Goal: Task Accomplishment & Management: Use online tool/utility

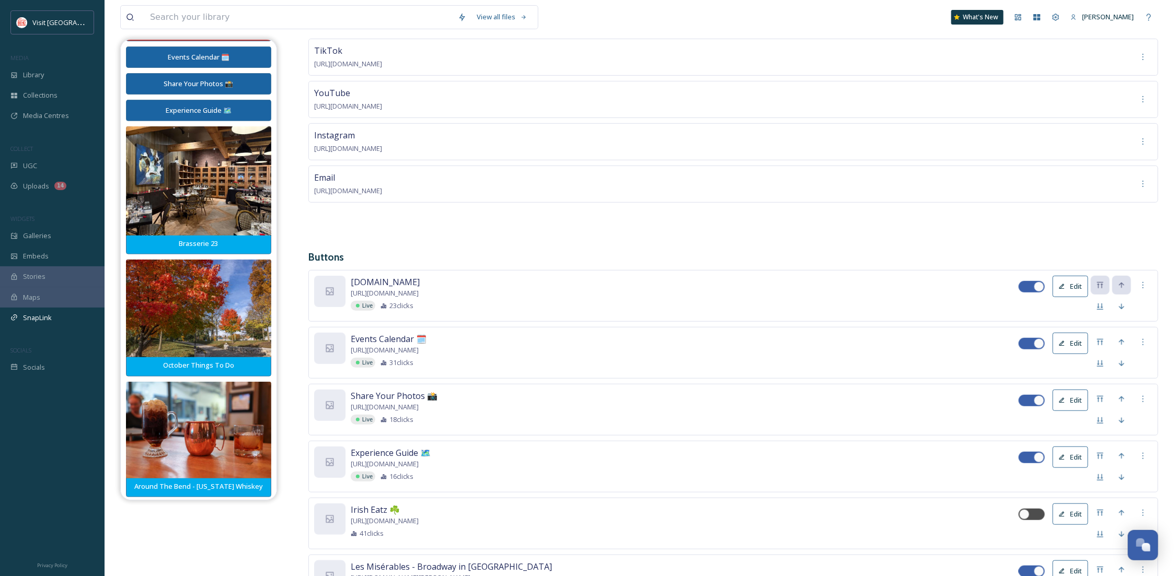
scroll to position [74, 0]
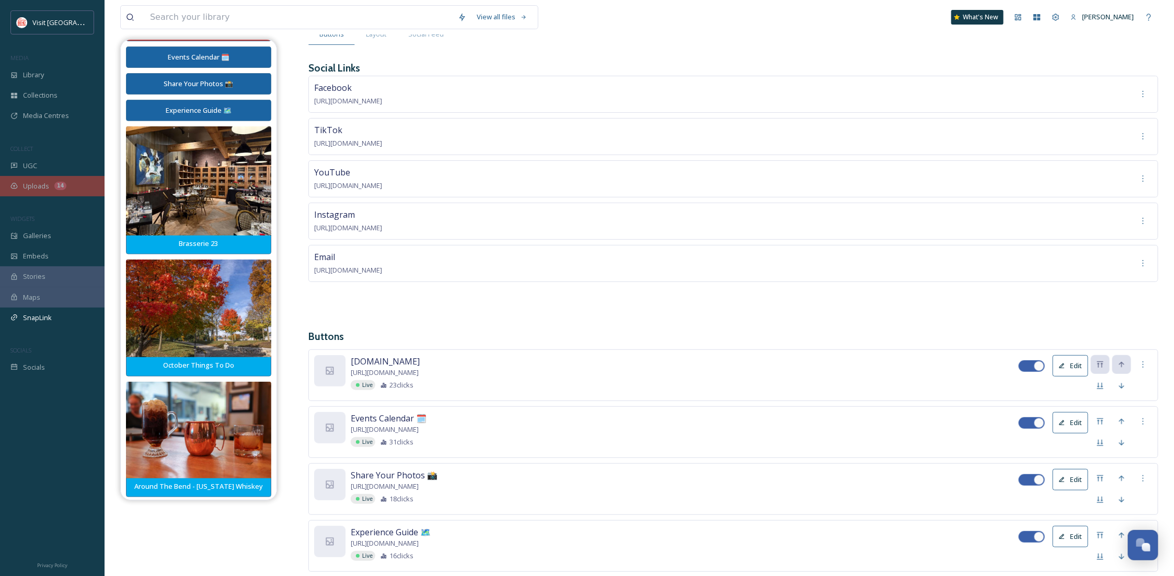
click at [40, 189] on span "Uploads" at bounding box center [36, 186] width 26 height 10
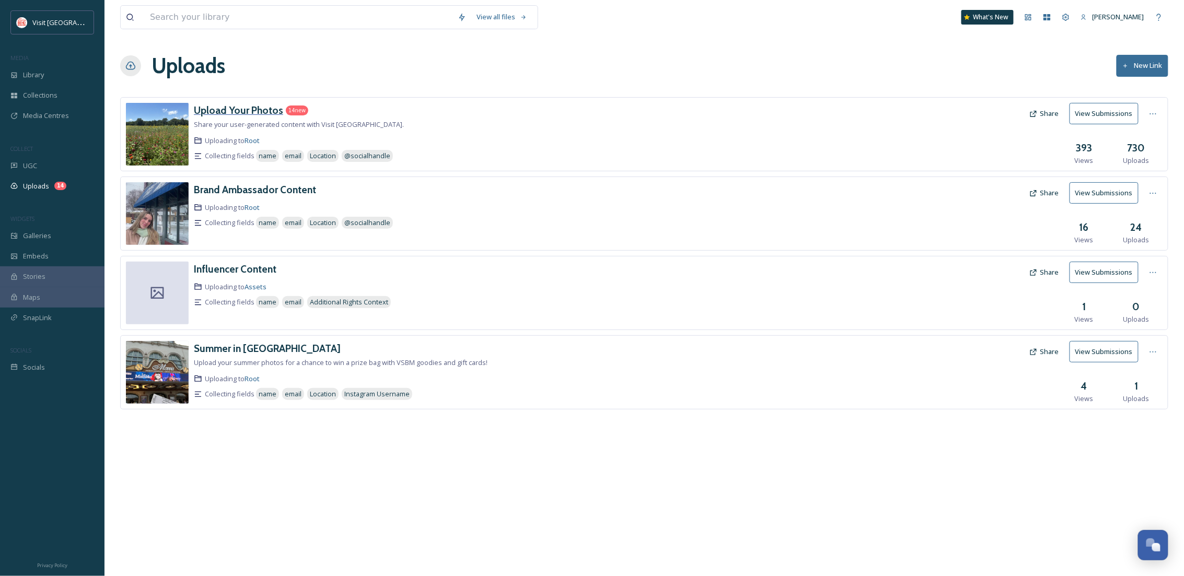
click at [246, 110] on h3 "Upload Your Photos" at bounding box center [238, 110] width 89 height 13
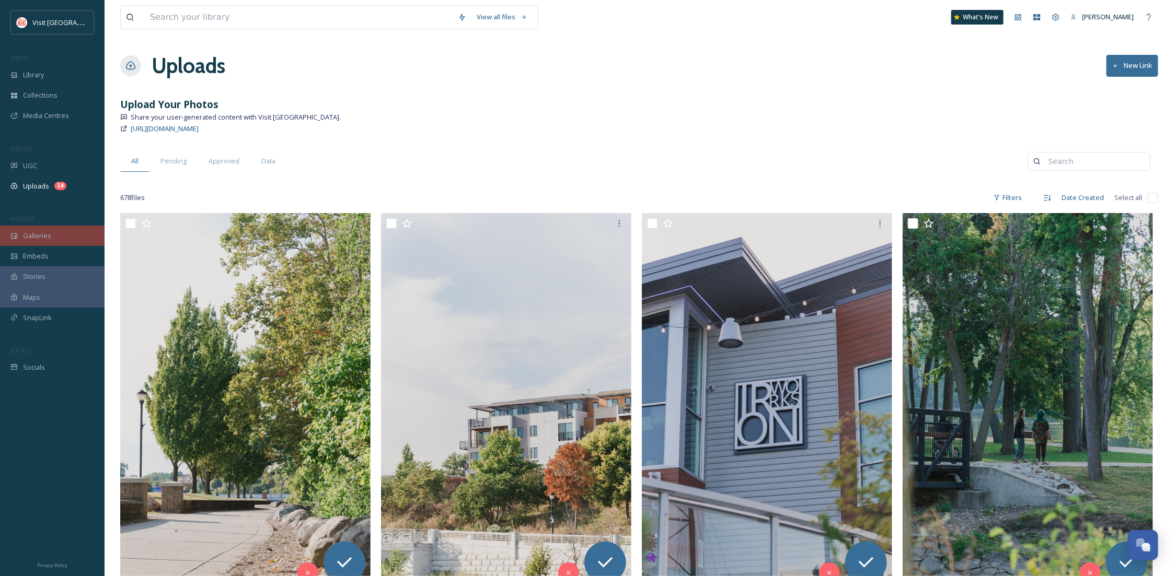
click at [44, 231] on span "Galleries" at bounding box center [37, 236] width 28 height 10
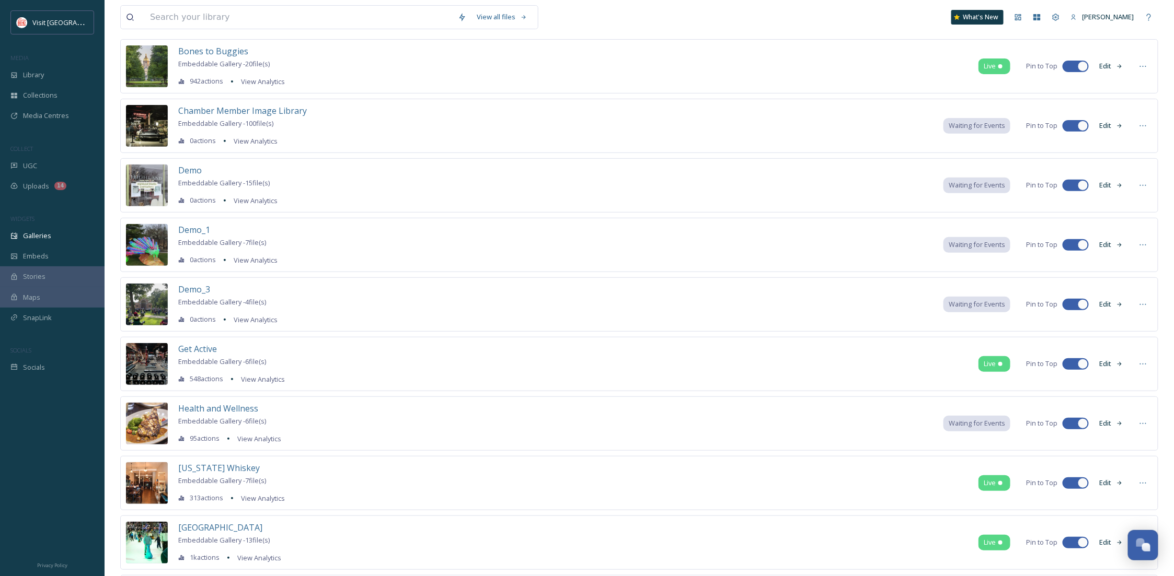
scroll to position [103, 0]
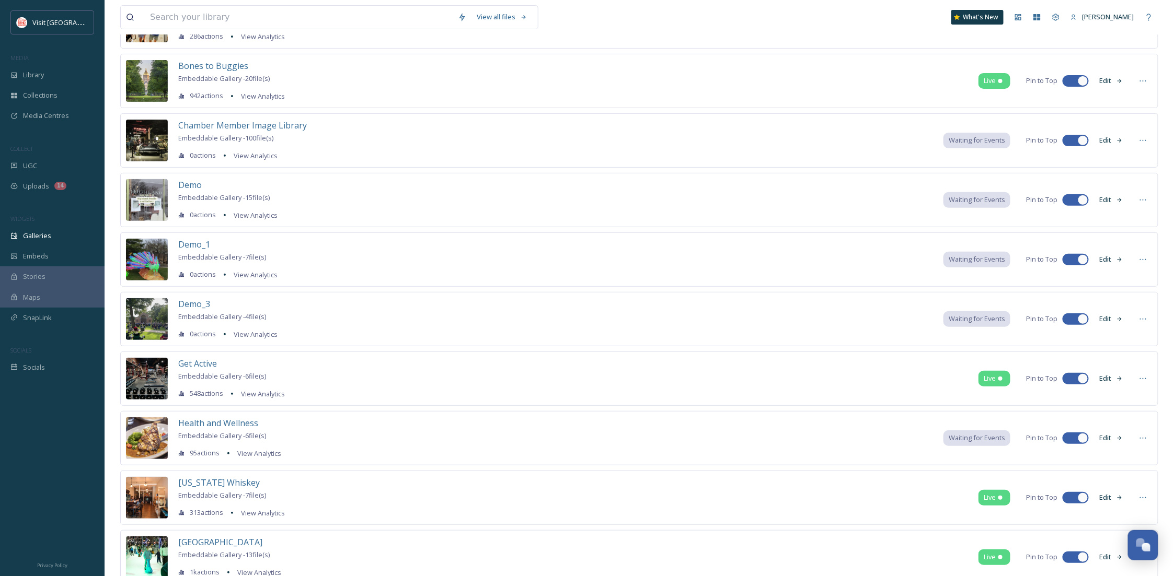
click at [973, 260] on span "Waiting for Events" at bounding box center [977, 260] width 56 height 10
click at [731, 135] on div "Chamber Member Image Library Embeddable Gallery - 100 file(s) 0 actions View An…" at bounding box center [639, 140] width 1038 height 54
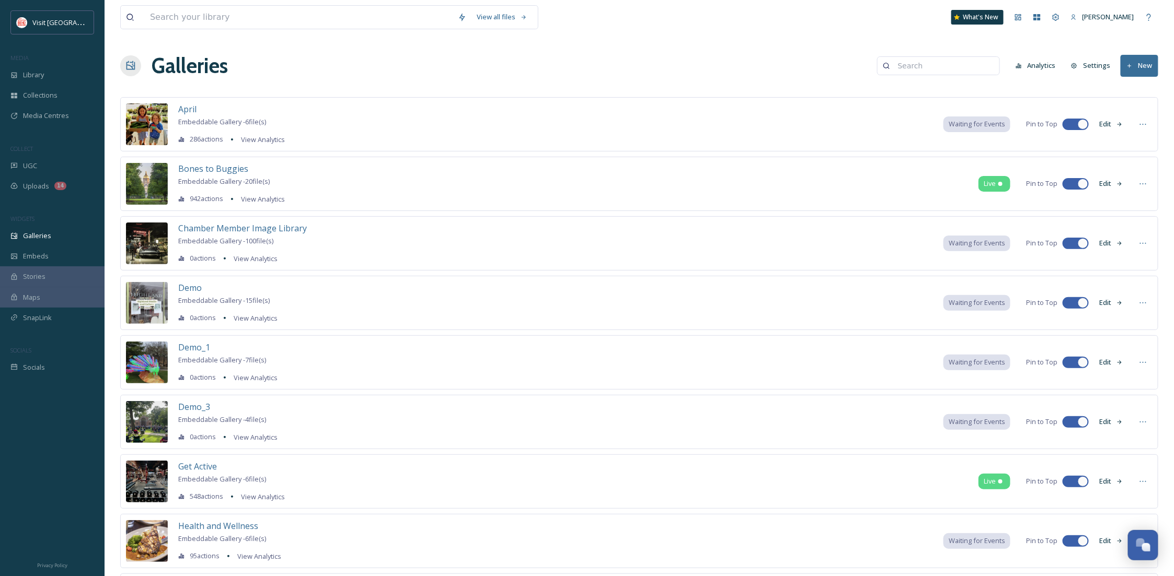
click at [1132, 64] on icon at bounding box center [1129, 66] width 7 height 7
click at [1148, 91] on span "Gallery" at bounding box center [1141, 90] width 22 height 10
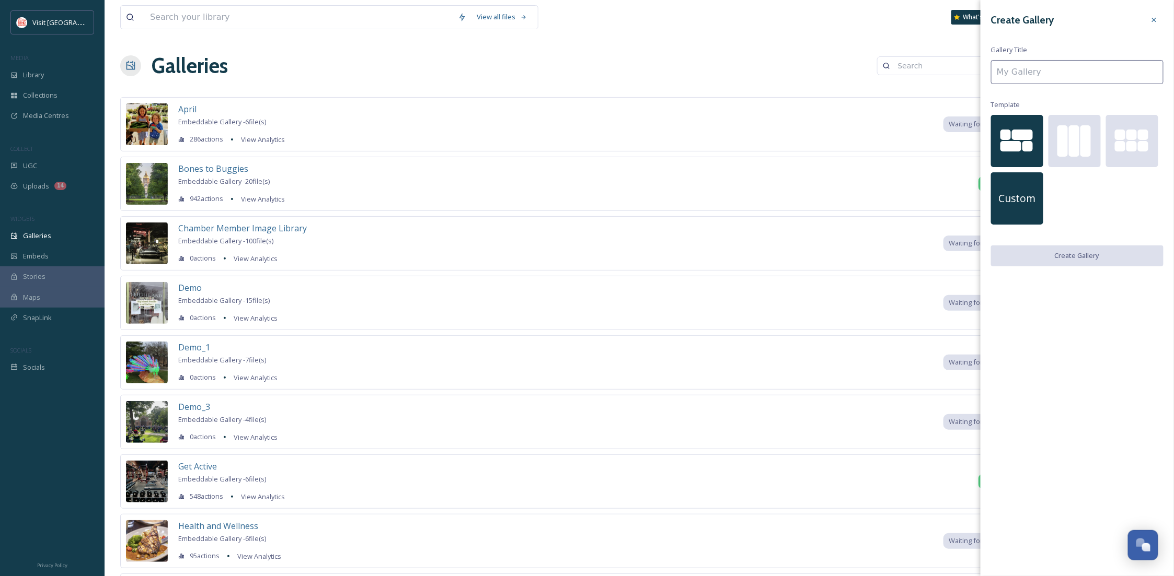
click at [1015, 186] on div "Custom" at bounding box center [1017, 198] width 52 height 52
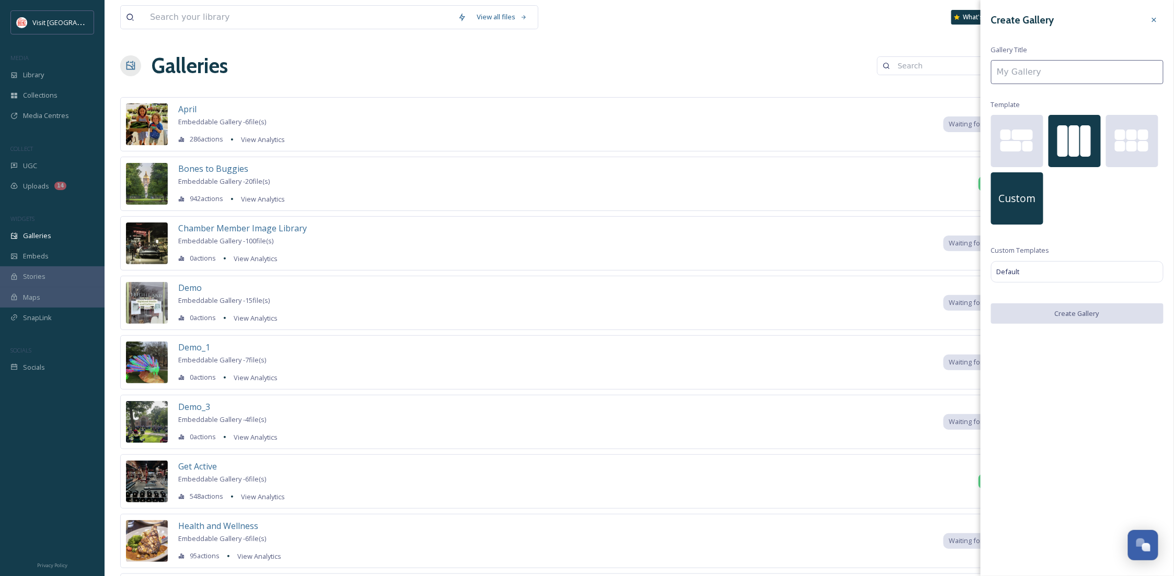
click at [1066, 156] on div at bounding box center [1062, 140] width 10 height 31
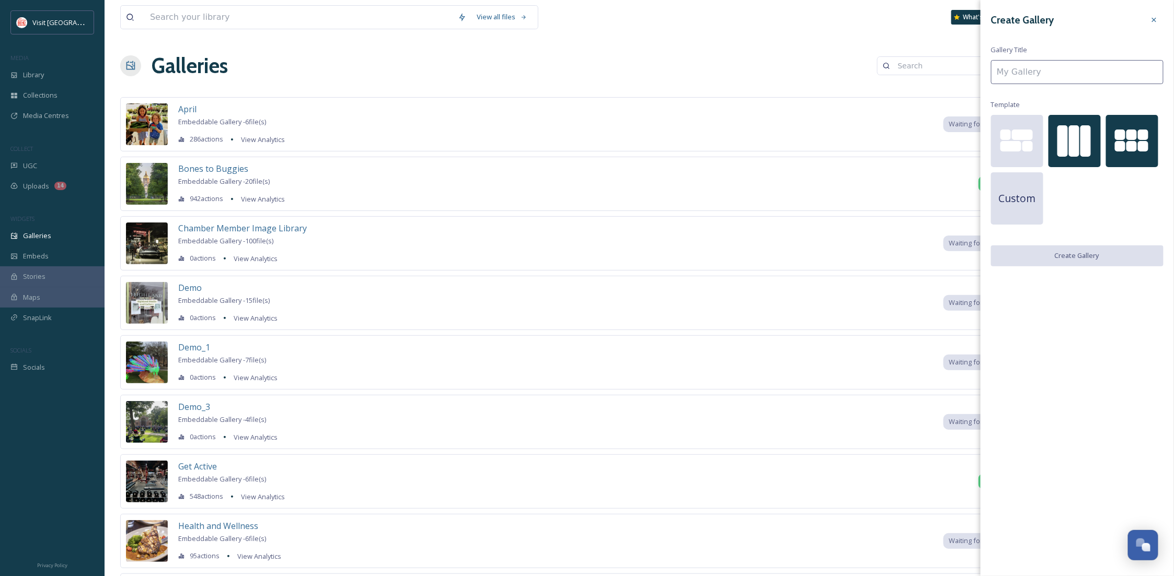
click at [1141, 139] on div at bounding box center [1143, 135] width 10 height 10
click at [1060, 146] on div at bounding box center [1062, 140] width 10 height 31
click at [1045, 73] on input at bounding box center [1077, 72] width 172 height 24
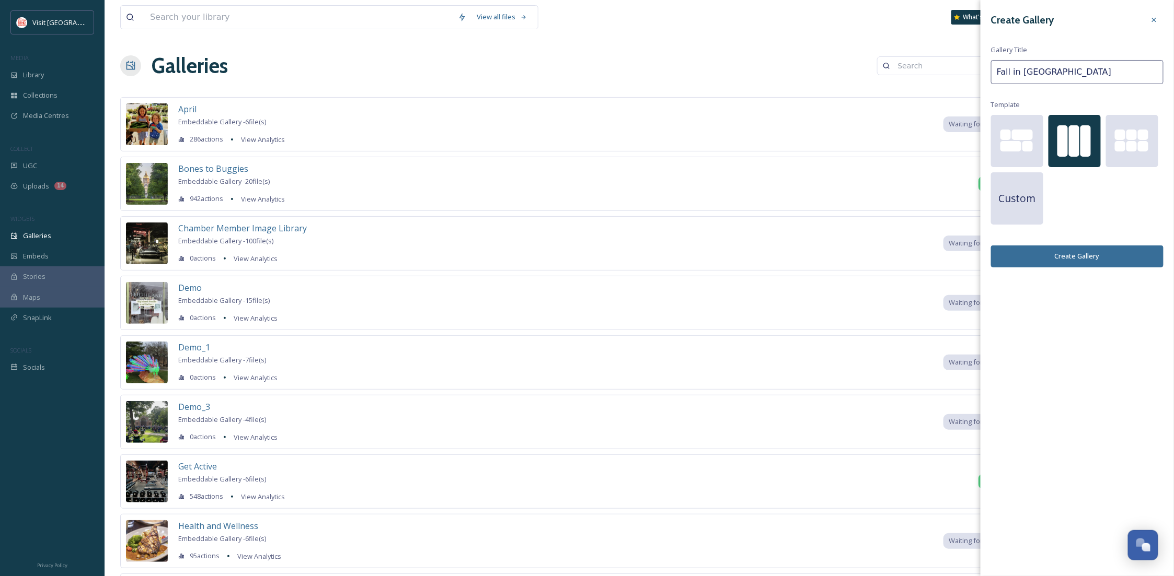
type input "Fall in The Bend"
click at [1073, 257] on button "Create Gallery" at bounding box center [1077, 256] width 172 height 21
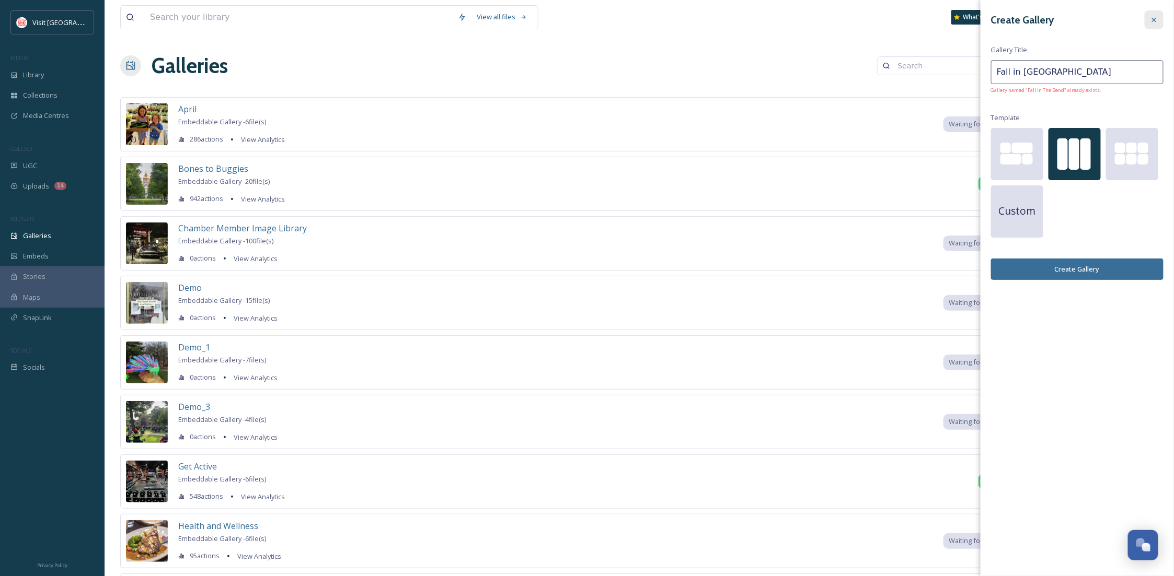
click at [1156, 12] on div at bounding box center [1154, 19] width 19 height 19
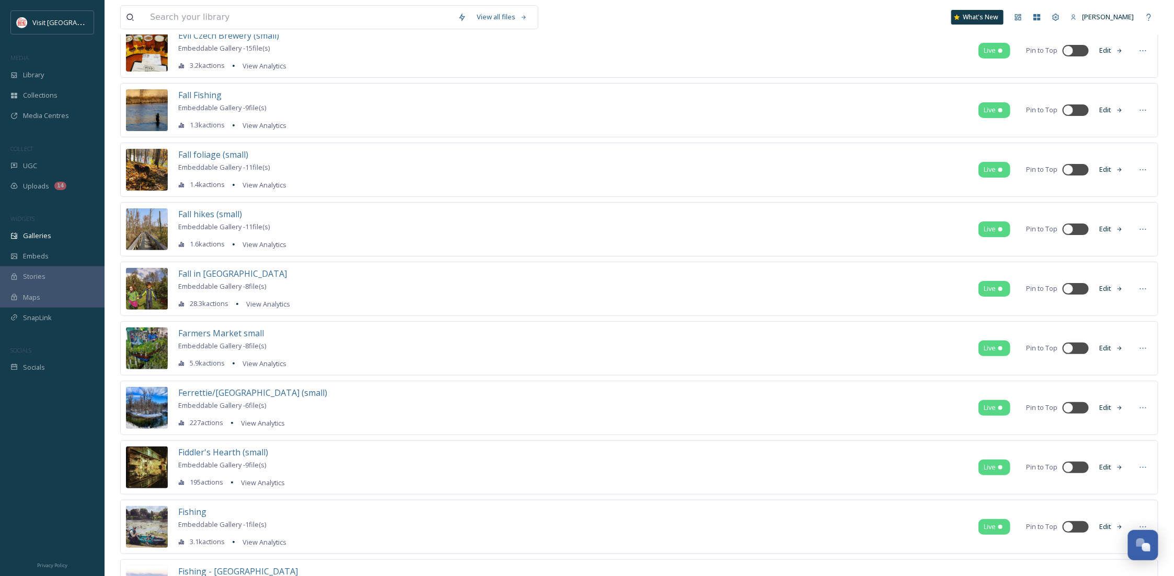
scroll to position [3727, 0]
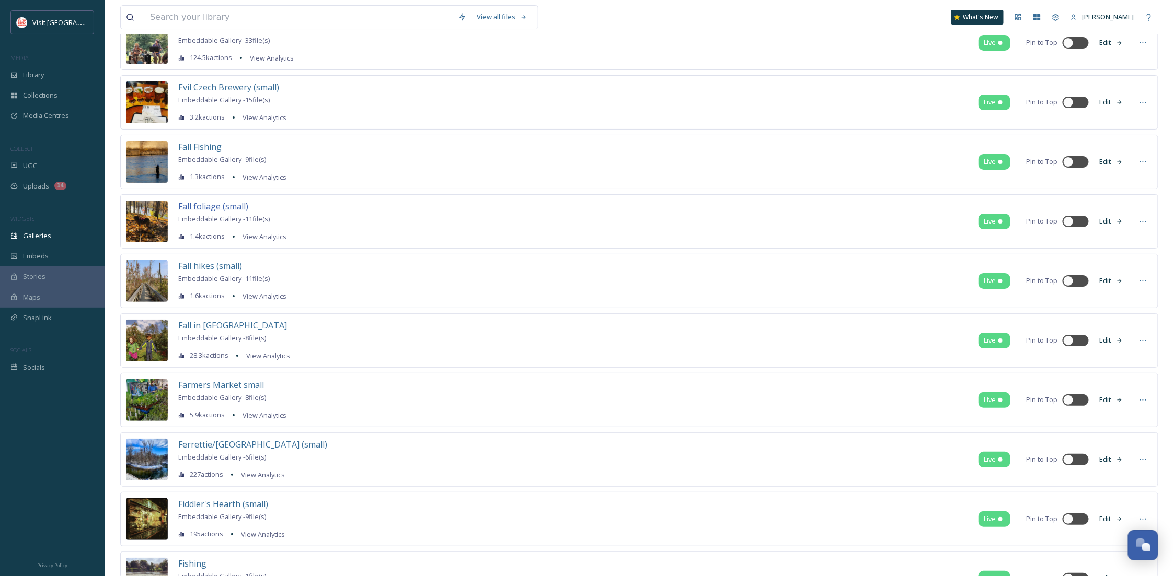
click at [219, 212] on span "Fall foliage (small)" at bounding box center [213, 206] width 70 height 11
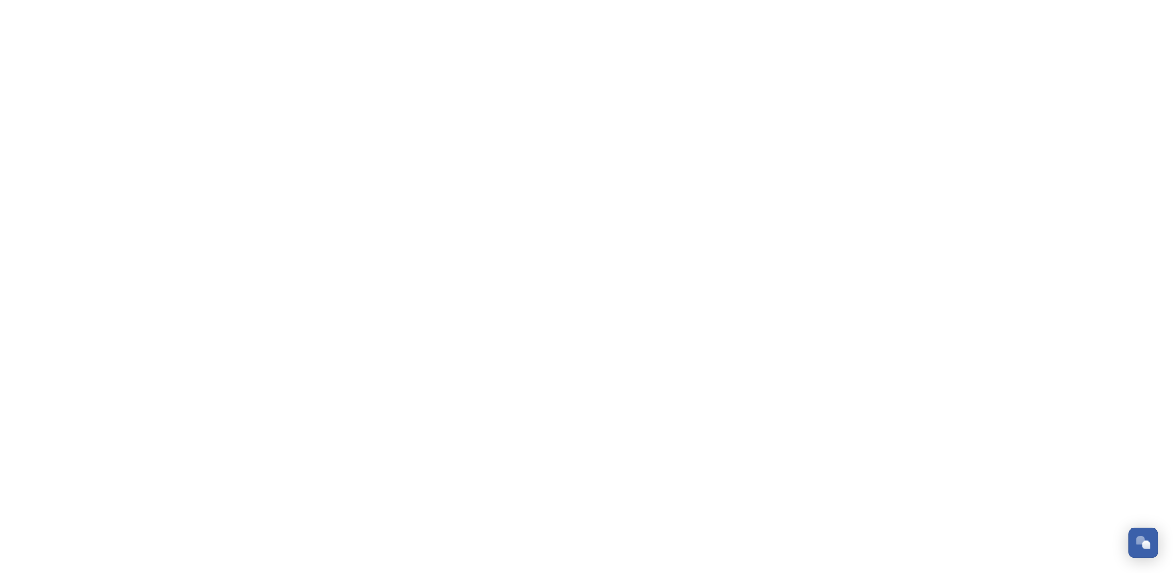
scroll to position [159, 0]
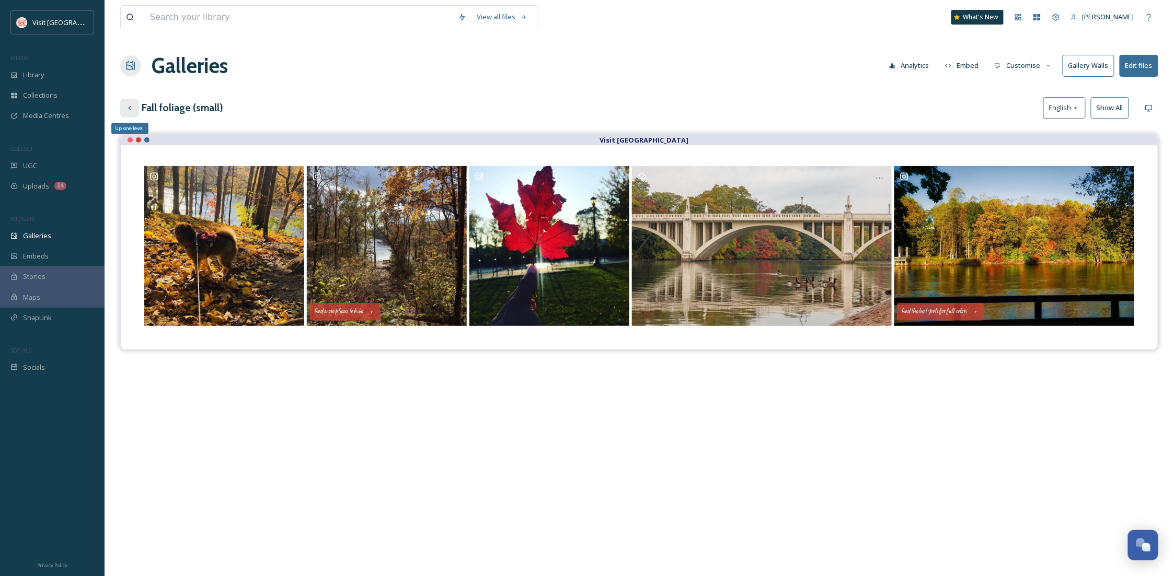
click at [134, 105] on div "Up one level" at bounding box center [129, 108] width 19 height 19
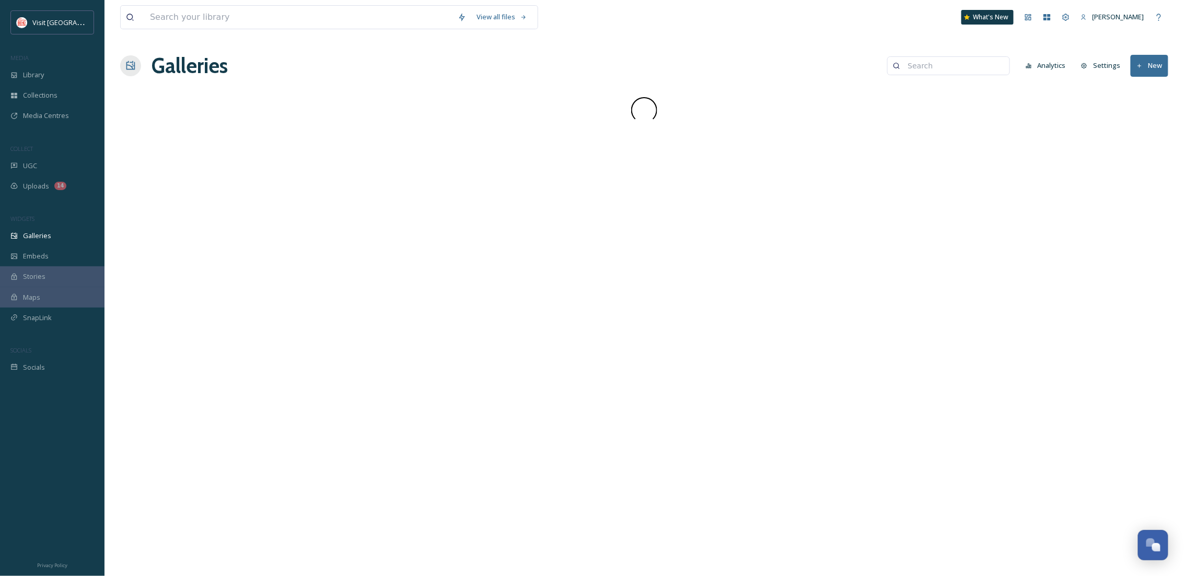
click at [1153, 73] on button "New" at bounding box center [1150, 65] width 38 height 21
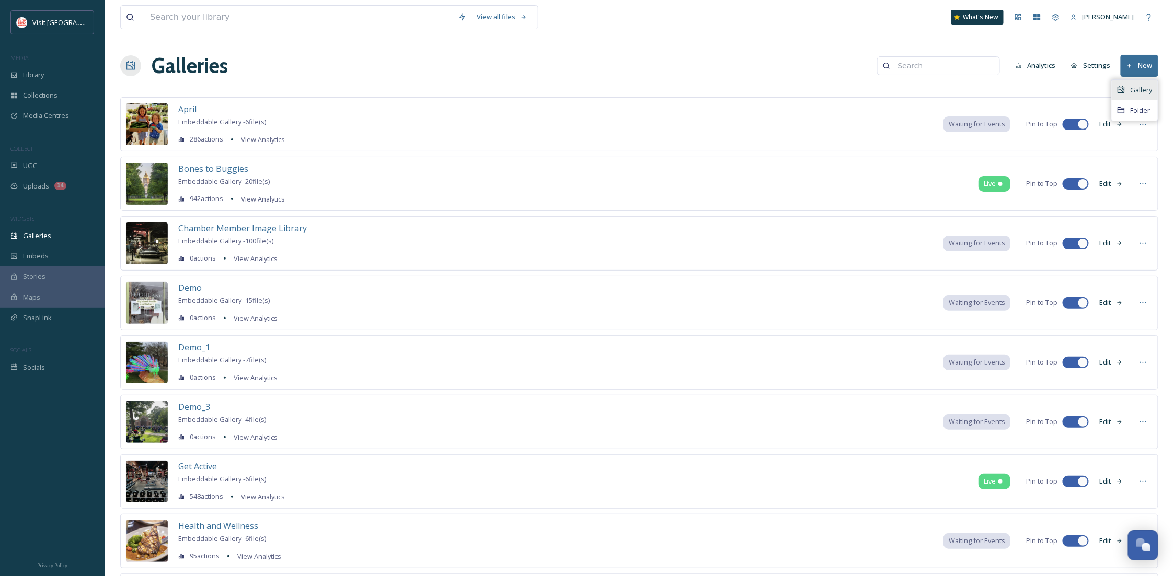
click at [1140, 90] on span "Gallery" at bounding box center [1141, 90] width 22 height 10
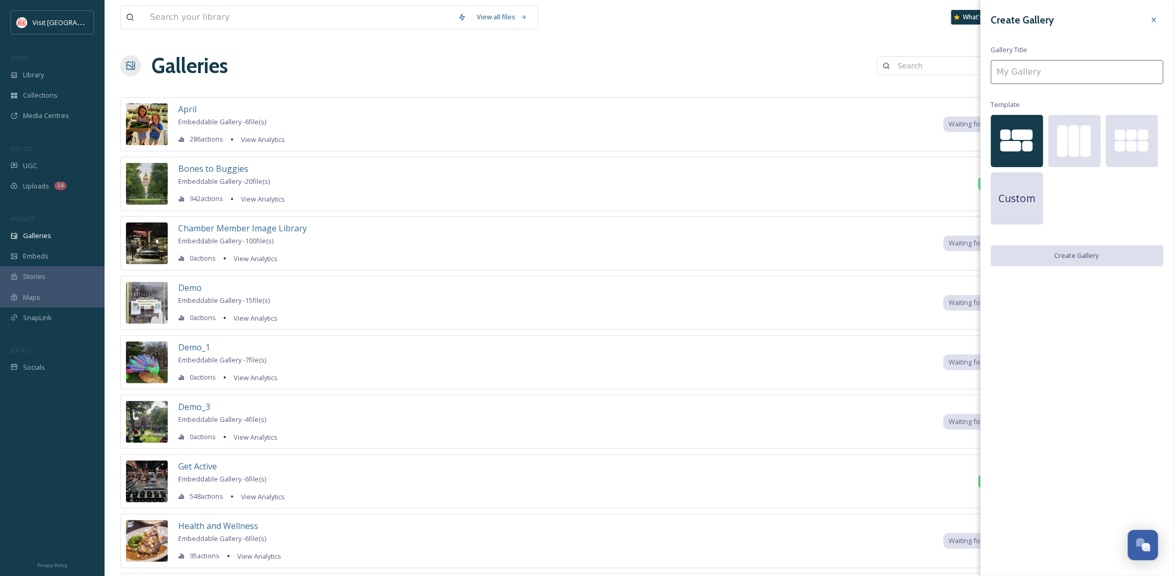
click at [1078, 72] on input at bounding box center [1077, 72] width 172 height 24
type input "F"
type input "L"
type input "G"
click at [1085, 207] on div "Custom" at bounding box center [1077, 172] width 172 height 115
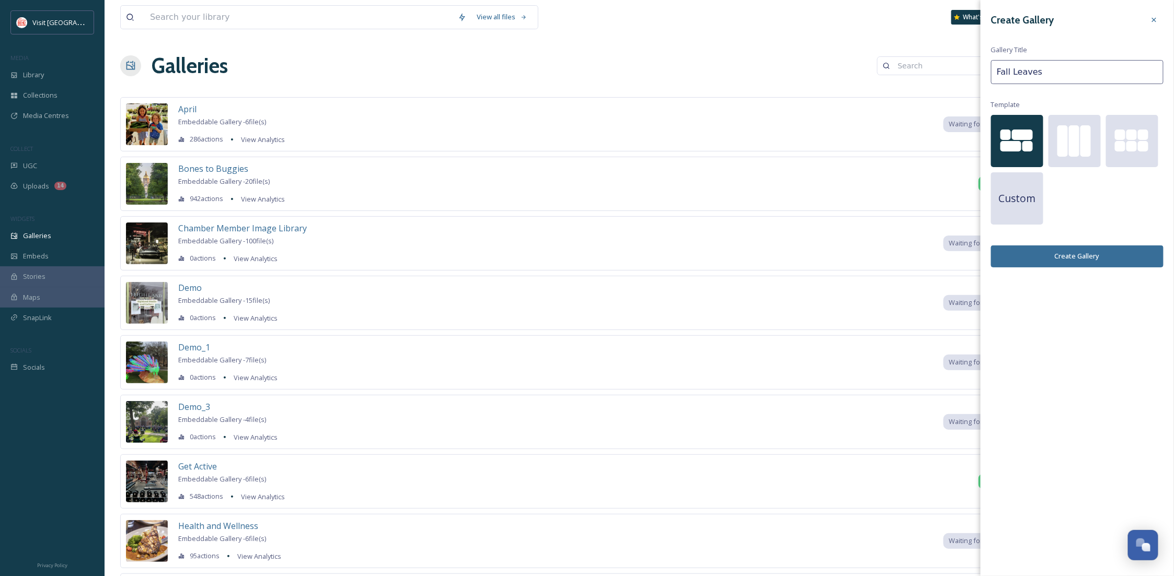
drag, startPoint x: 1040, startPoint y: 80, endPoint x: 1012, endPoint y: 78, distance: 28.3
click at [1012, 78] on input "Fall Leaves" at bounding box center [1077, 72] width 172 height 24
type input "Fall Test"
click at [1132, 139] on div at bounding box center [1131, 135] width 10 height 10
click at [1118, 260] on button "Create Gallery" at bounding box center [1077, 256] width 172 height 21
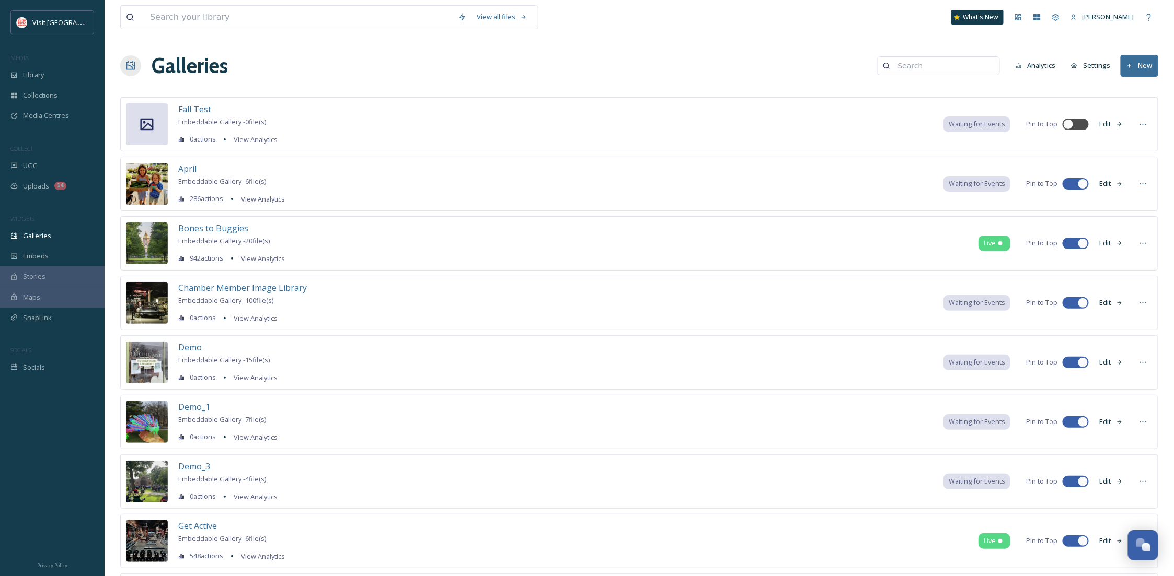
click at [213, 109] on div "Fall Test" at bounding box center [227, 109] width 99 height 13
click at [205, 109] on span "Fall Test" at bounding box center [194, 108] width 33 height 11
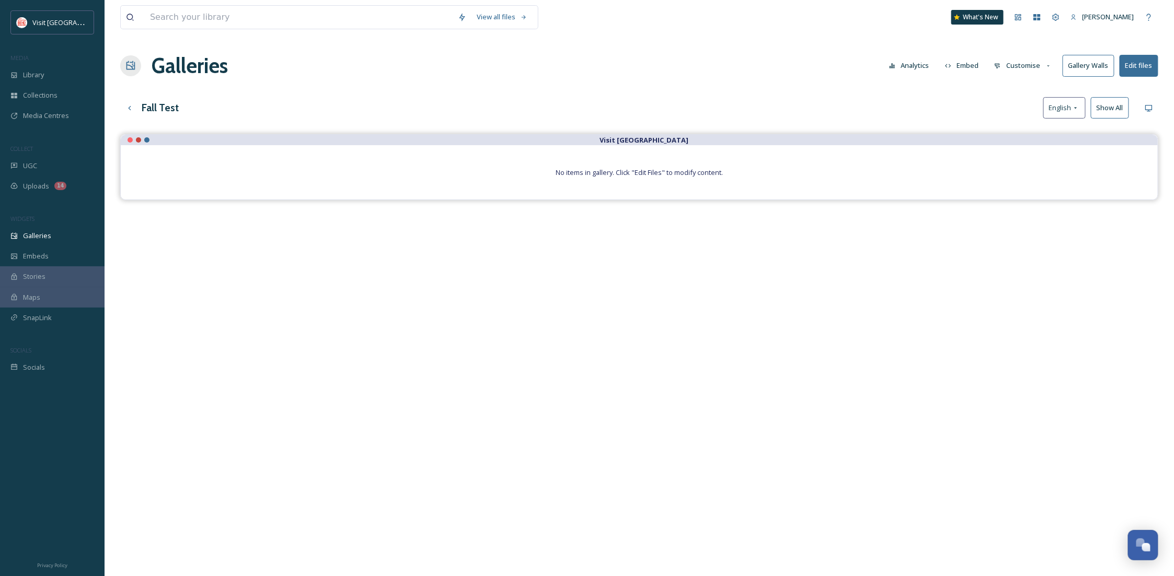
drag, startPoint x: 646, startPoint y: 183, endPoint x: 736, endPoint y: 143, distance: 98.7
click at [650, 180] on div "No items in gallery. Click "Edit Files" to modify content." at bounding box center [639, 172] width 1037 height 54
click at [1131, 60] on button "Edit files" at bounding box center [1138, 65] width 39 height 21
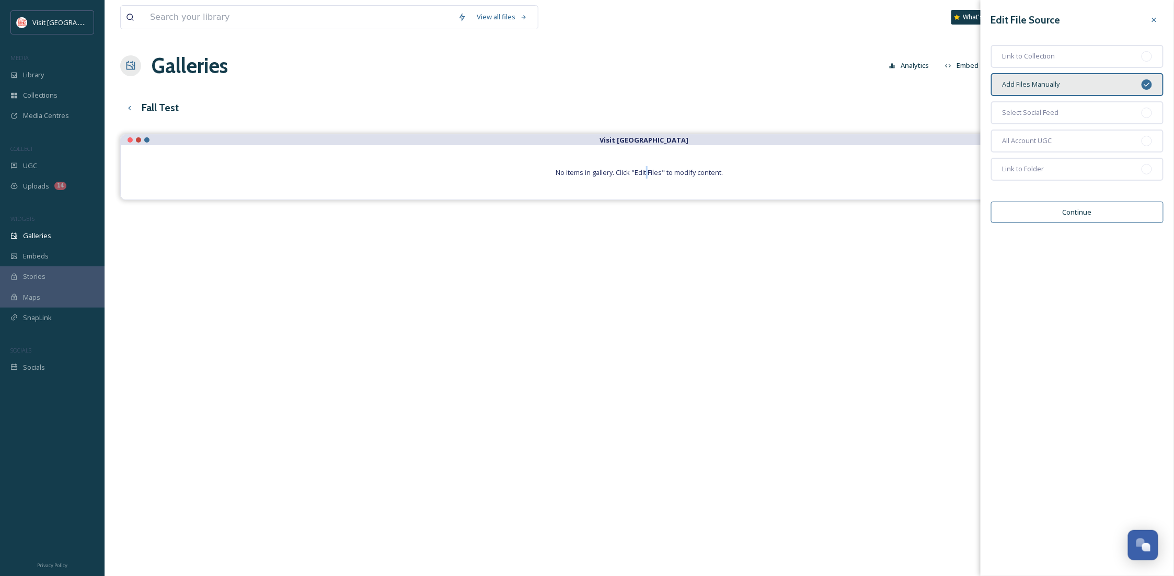
click at [1075, 207] on button "Continue" at bounding box center [1077, 212] width 172 height 21
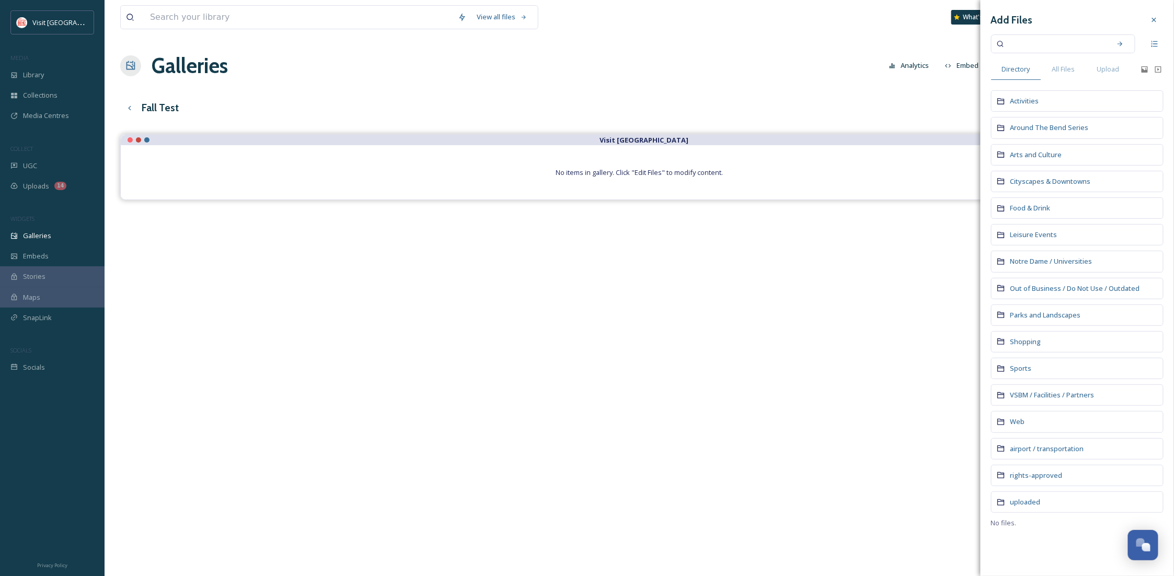
click at [1022, 44] on input at bounding box center [1056, 43] width 99 height 23
type input "fall"
click at [1125, 44] on div "Search" at bounding box center [1120, 43] width 19 height 19
click at [1128, 40] on div "Search" at bounding box center [1120, 43] width 19 height 19
click at [1139, 67] on div "Directory All Files Upload" at bounding box center [1065, 69] width 149 height 21
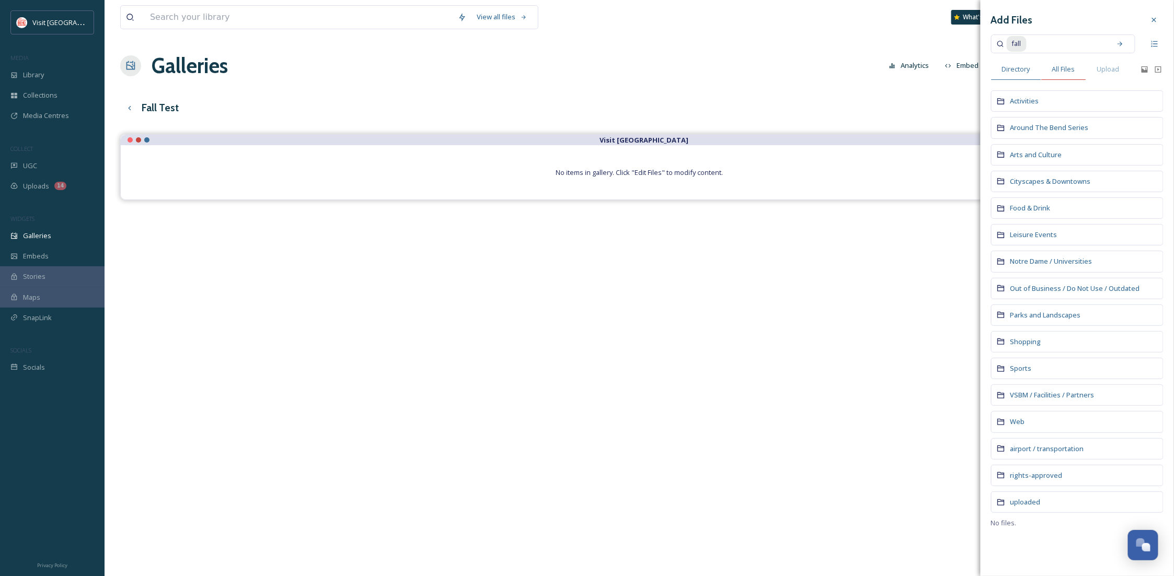
click at [1066, 68] on span "All Files" at bounding box center [1063, 69] width 23 height 10
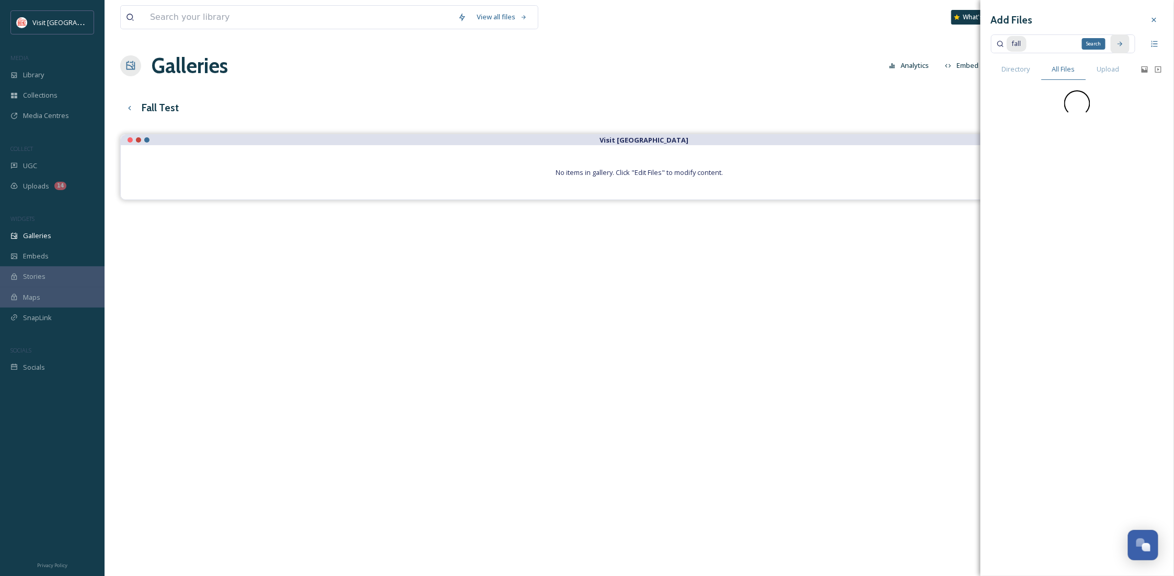
click at [1123, 44] on icon at bounding box center [1119, 43] width 7 height 7
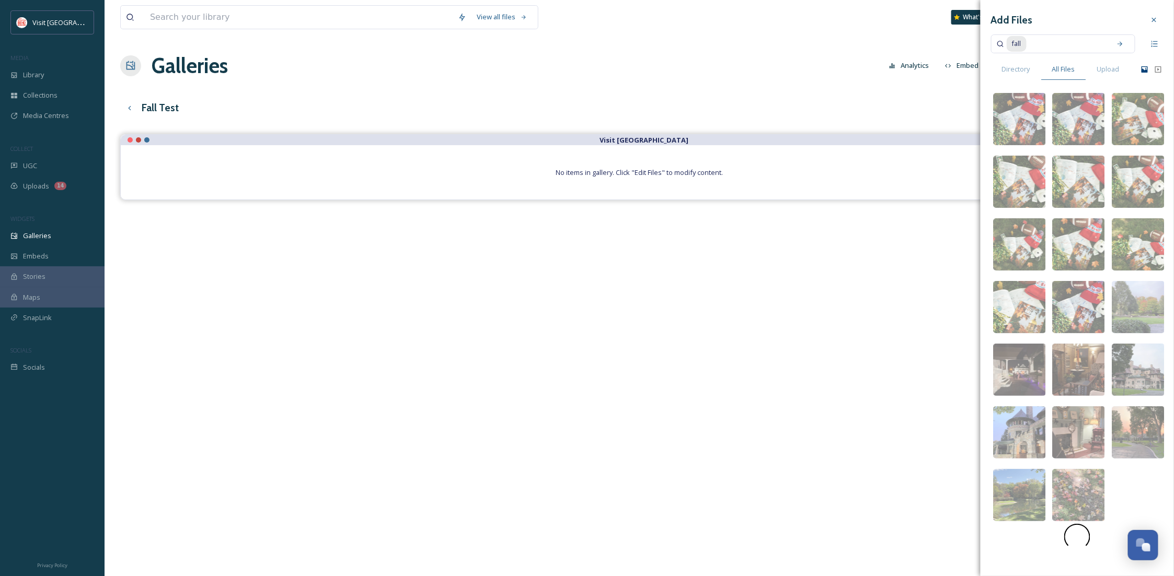
click at [1144, 72] on icon at bounding box center [1144, 69] width 8 height 8
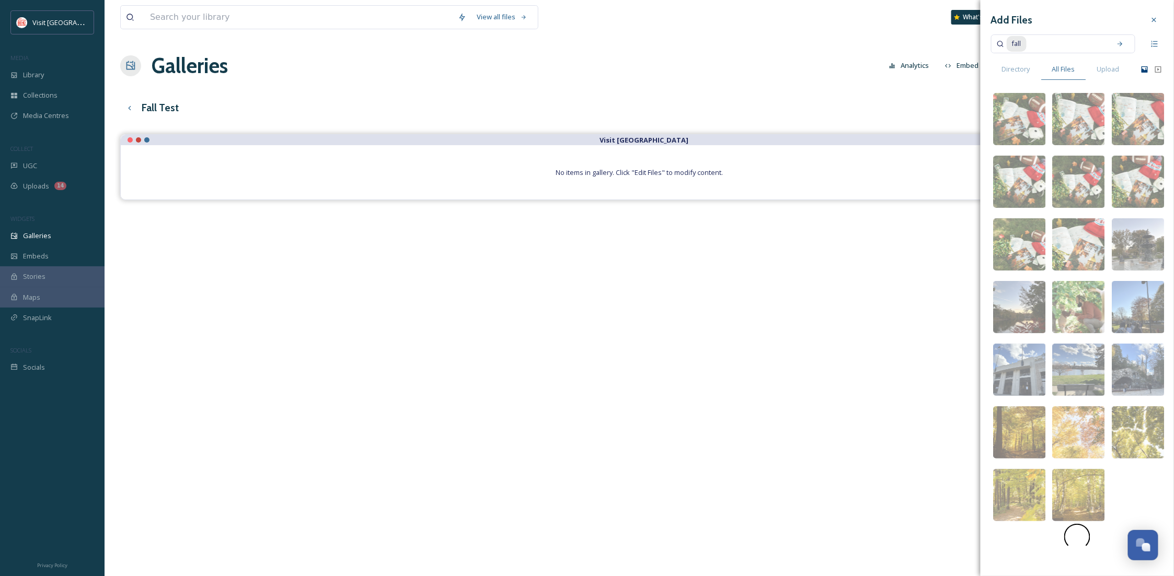
click at [1143, 72] on icon at bounding box center [1144, 69] width 6 height 6
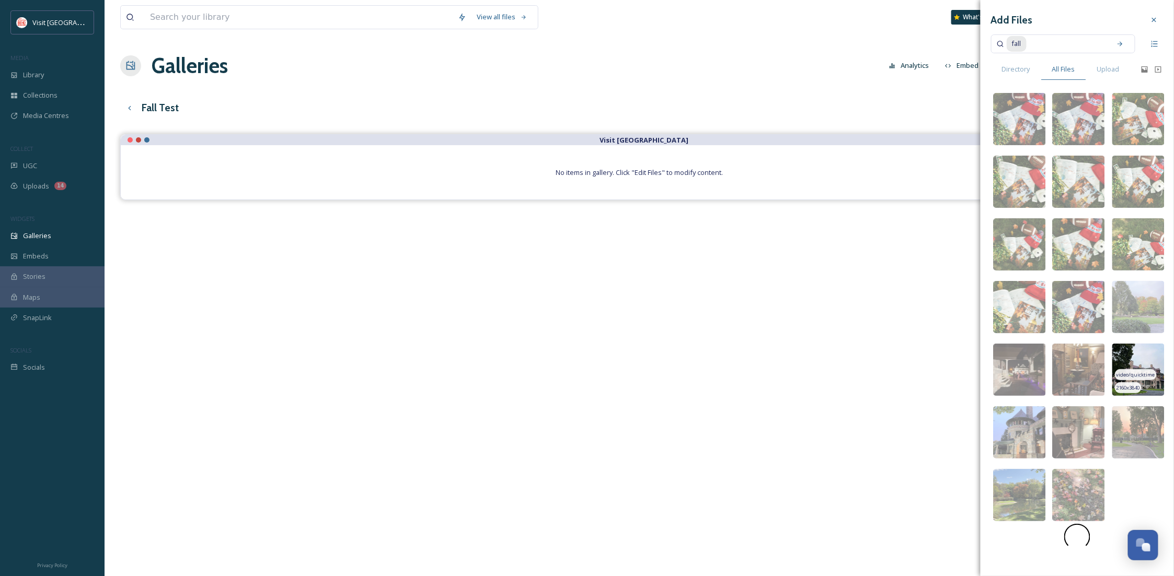
click at [1141, 360] on img at bounding box center [1138, 370] width 52 height 52
click at [1110, 67] on span "Upload" at bounding box center [1108, 69] width 22 height 10
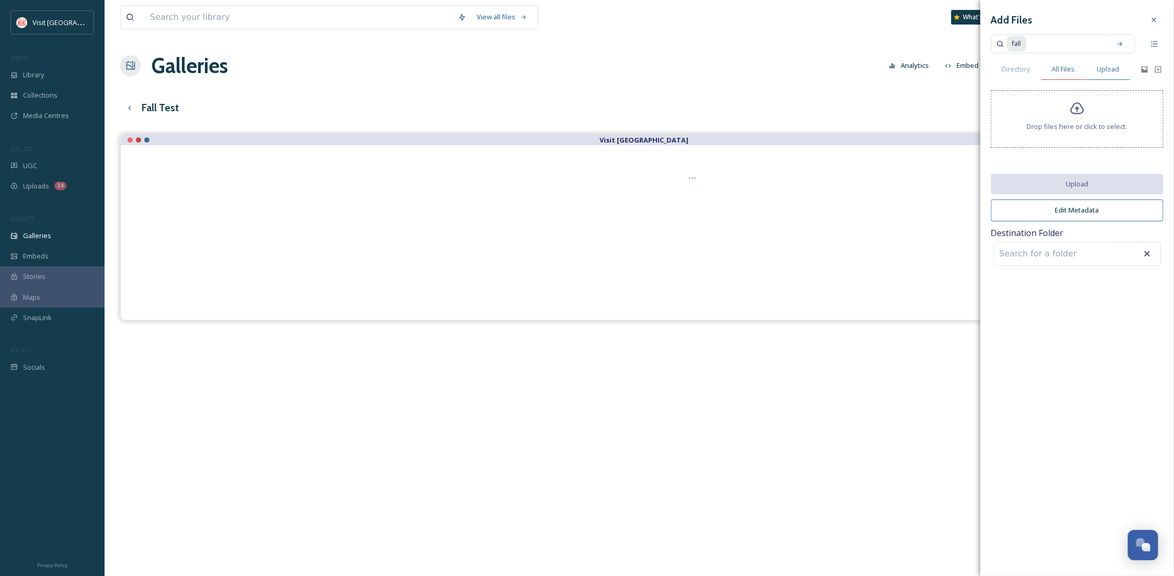
click at [1073, 72] on span "All Files" at bounding box center [1063, 69] width 23 height 10
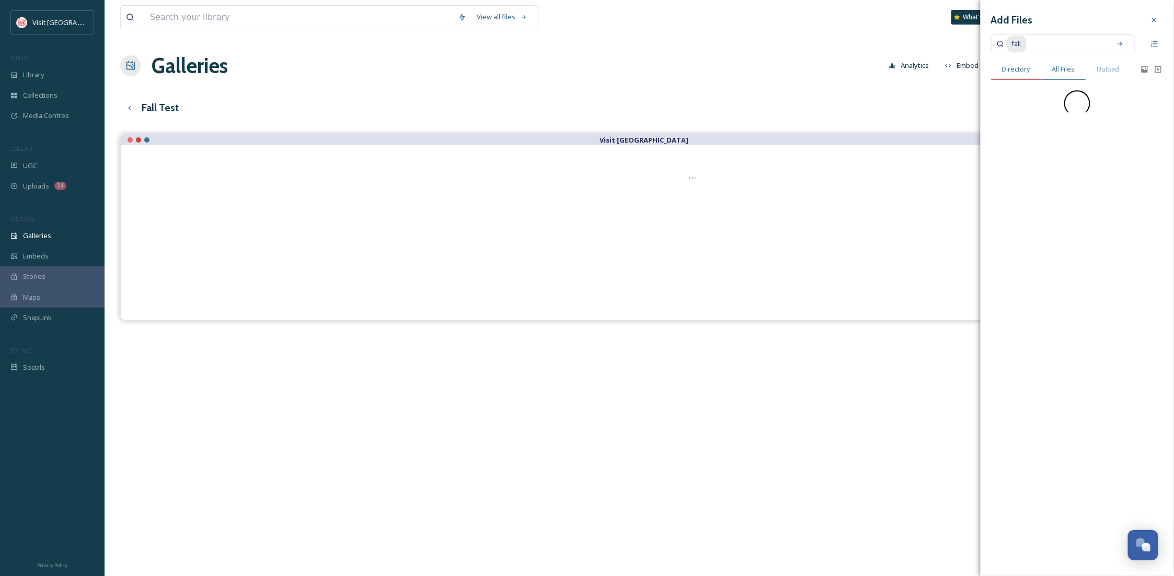
click at [1003, 72] on span "Directory" at bounding box center [1016, 69] width 28 height 10
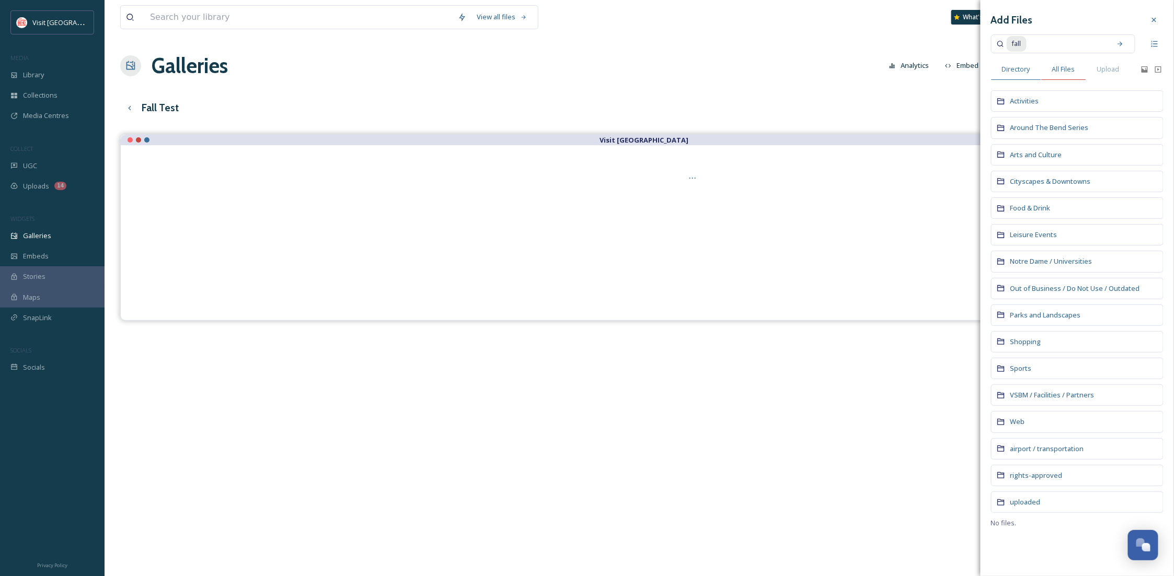
click at [1075, 70] on span "All Files" at bounding box center [1063, 69] width 23 height 10
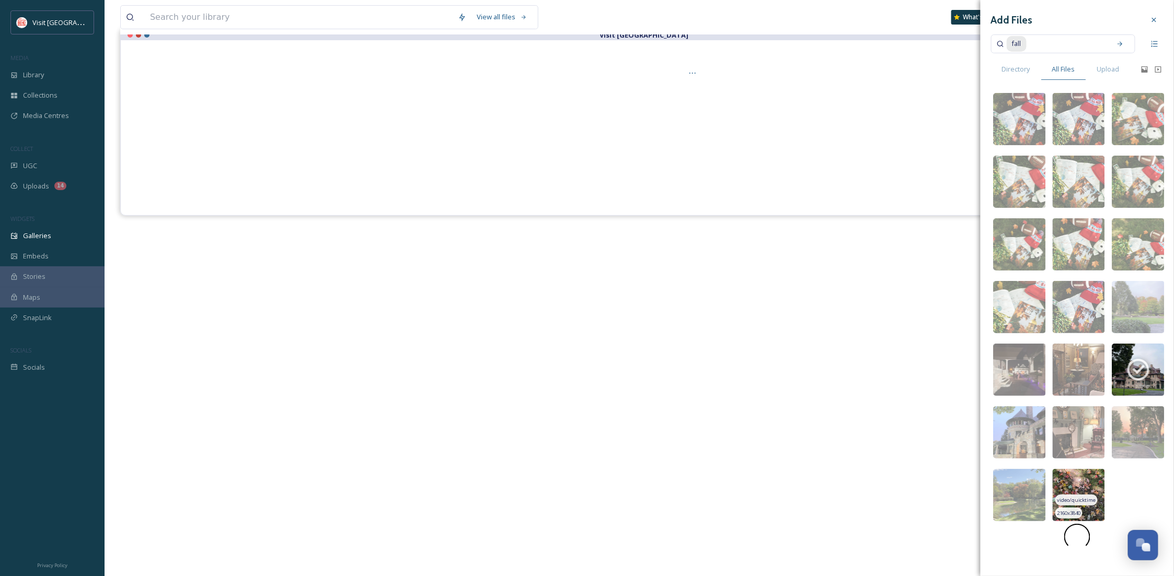
scroll to position [150, 0]
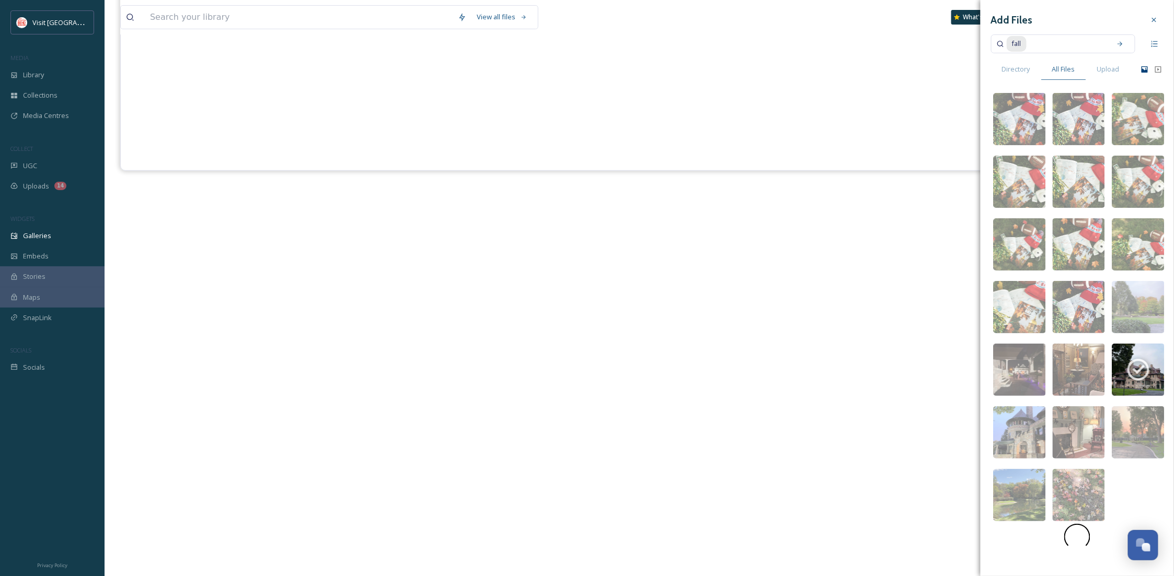
click at [1141, 65] on icon at bounding box center [1144, 69] width 8 height 8
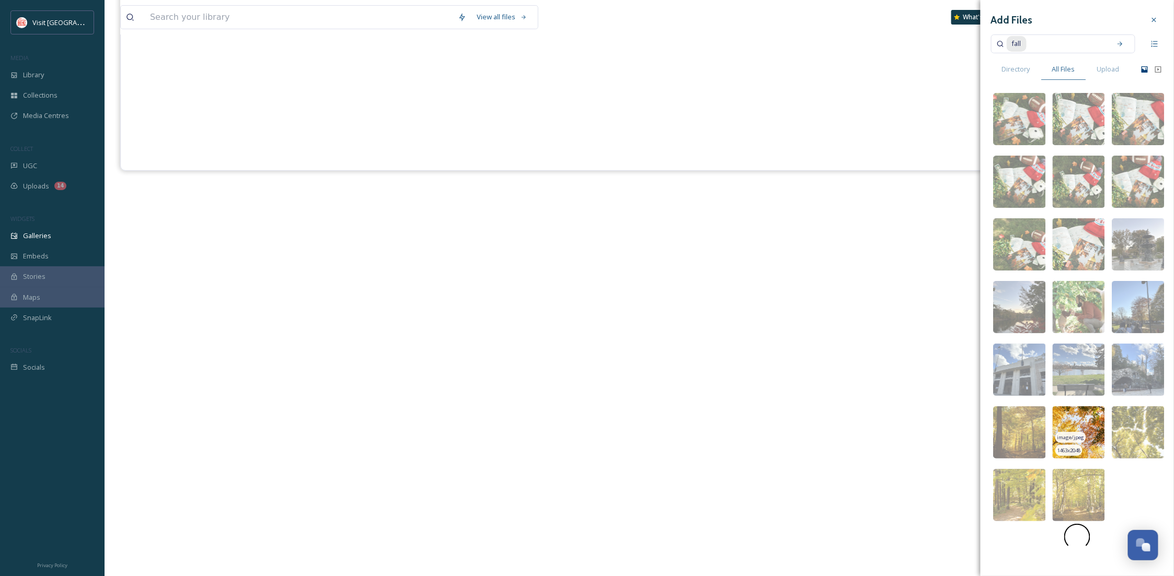
click at [1071, 421] on img at bounding box center [1079, 433] width 52 height 52
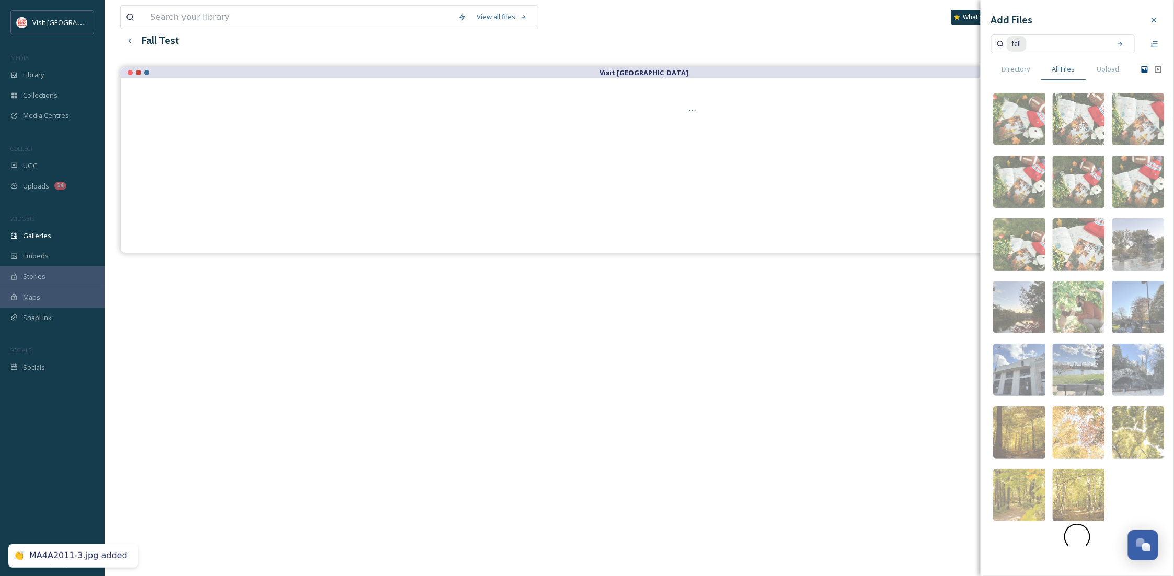
scroll to position [0, 0]
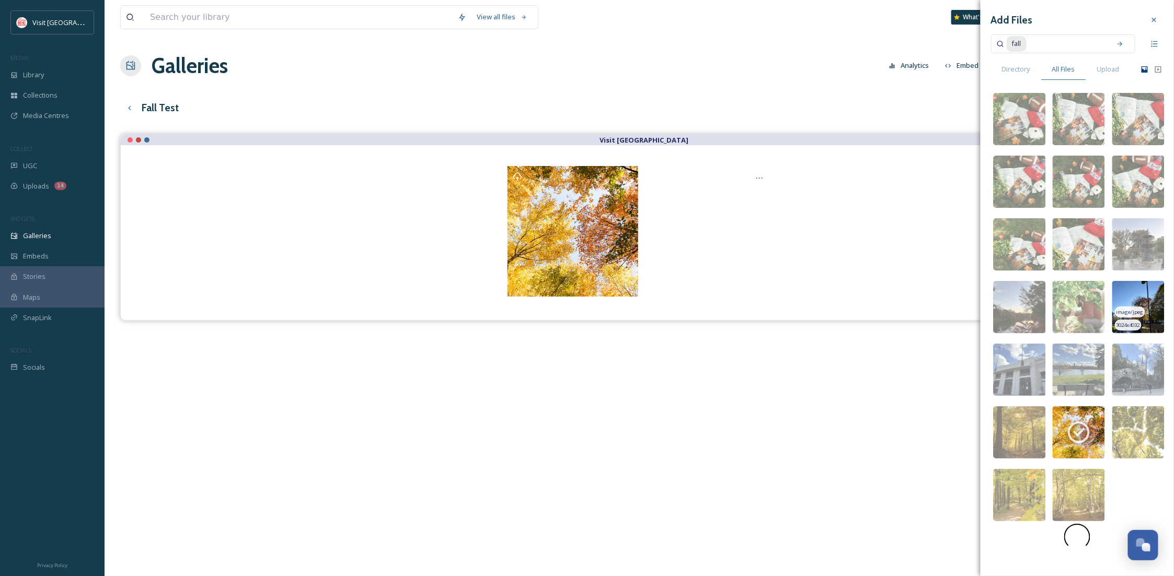
click at [1133, 296] on img at bounding box center [1138, 307] width 52 height 52
click at [1079, 229] on img at bounding box center [1079, 244] width 52 height 52
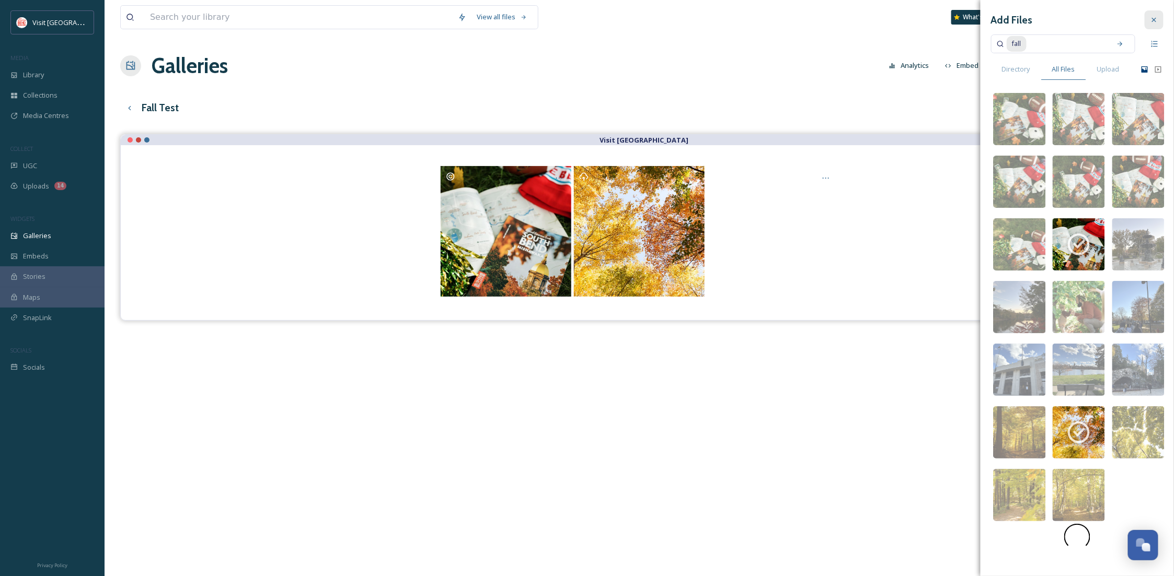
click at [1150, 22] on icon at bounding box center [1154, 20] width 8 height 8
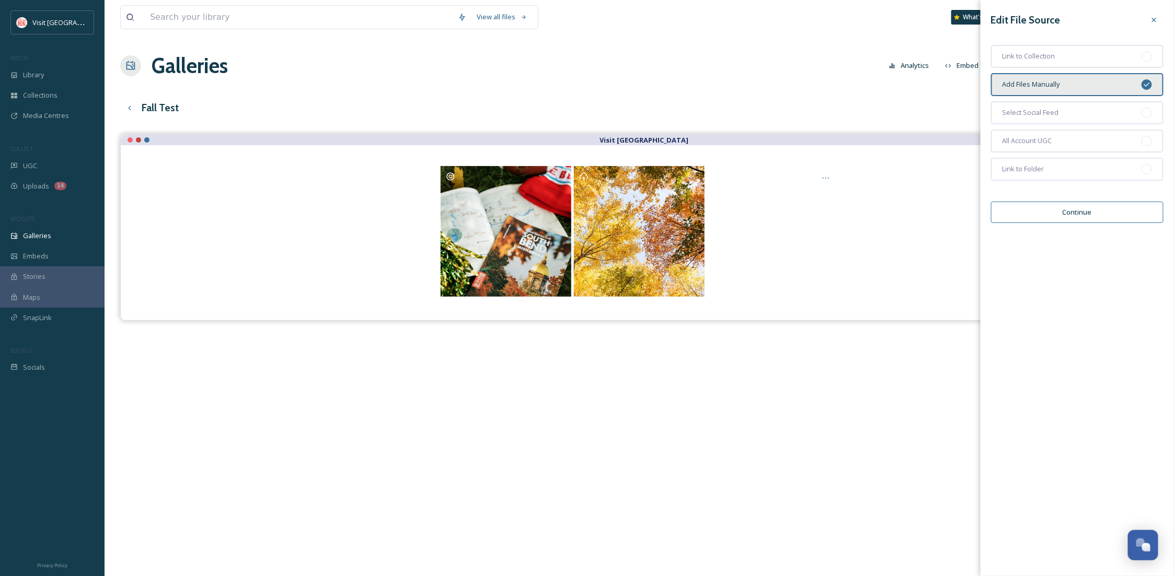
click at [1160, 22] on div at bounding box center [1154, 19] width 19 height 19
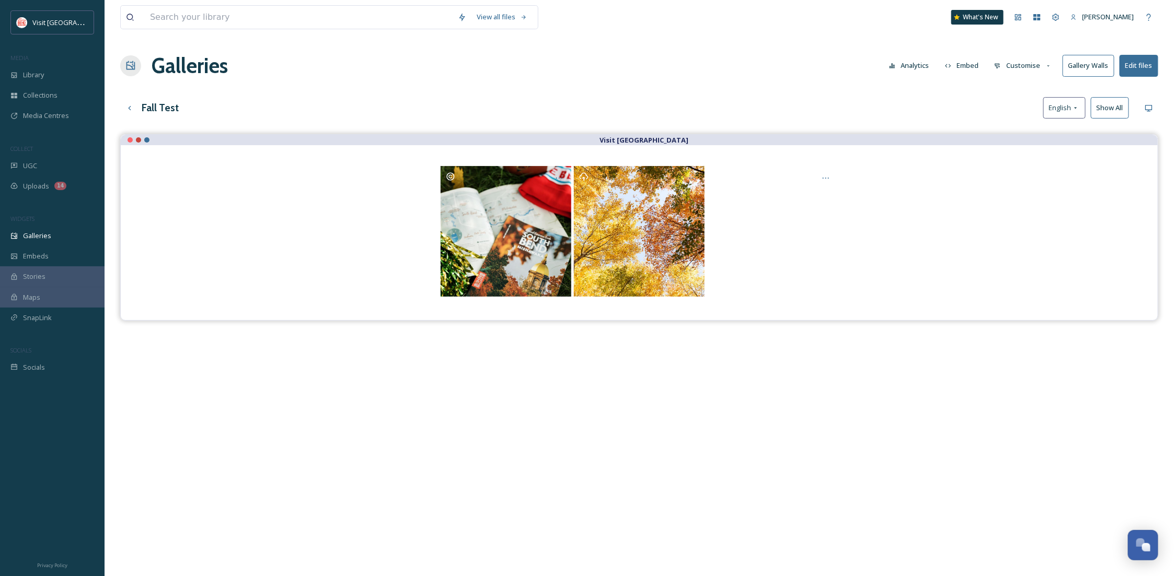
click at [1084, 67] on button "Gallery Walls" at bounding box center [1088, 65] width 52 height 21
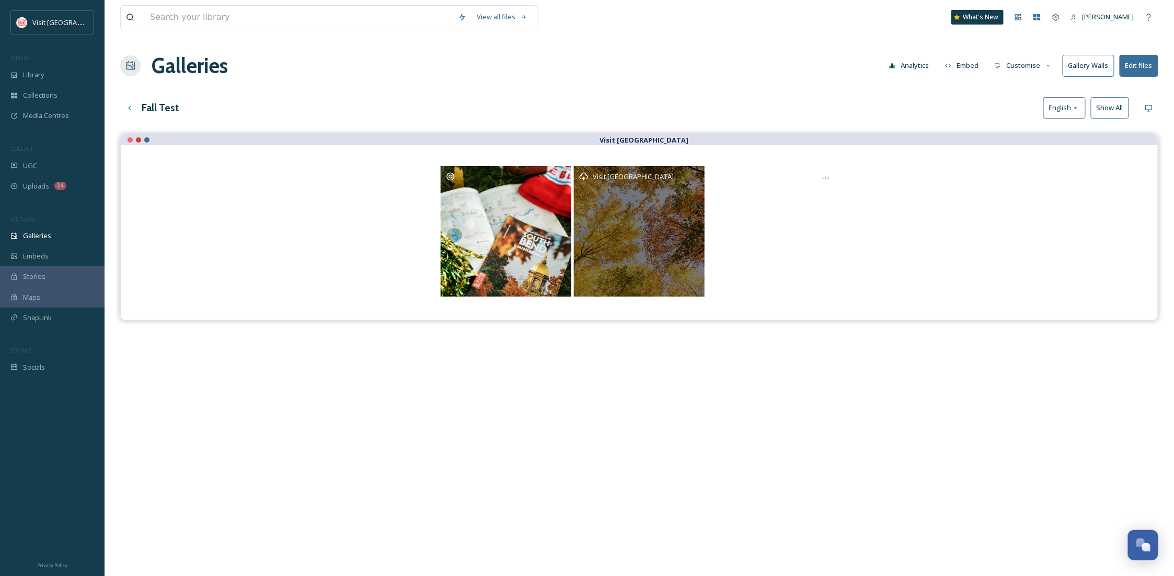
drag, startPoint x: 650, startPoint y: 265, endPoint x: 673, endPoint y: 253, distance: 26.4
click at [650, 264] on div "Visit [GEOGRAPHIC_DATA]" at bounding box center [639, 231] width 131 height 131
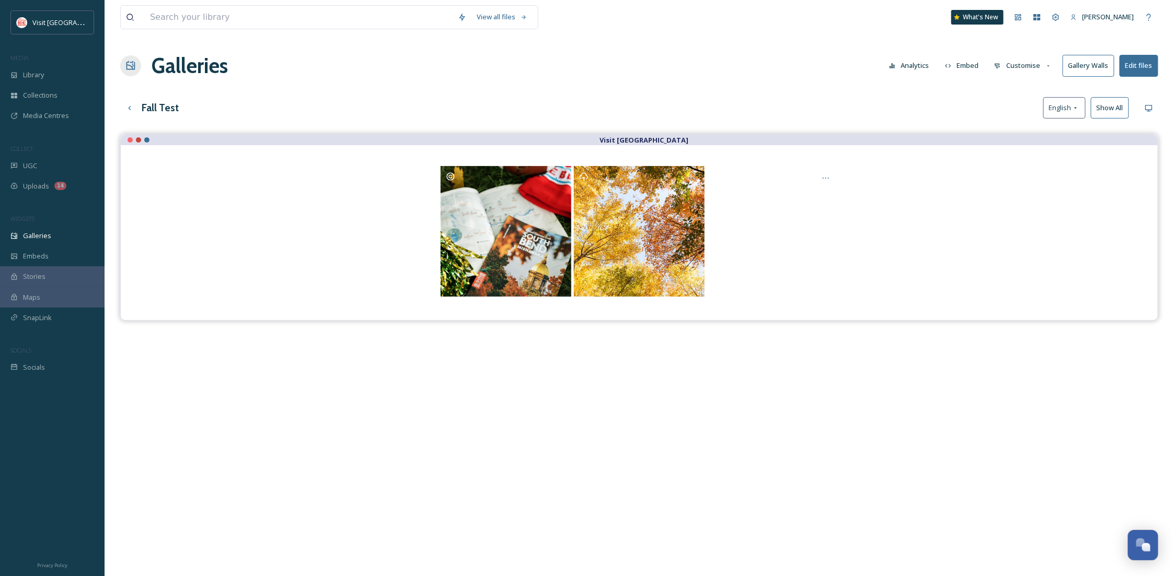
click at [965, 187] on div at bounding box center [639, 231] width 995 height 131
click at [1022, 71] on button "Customise" at bounding box center [1023, 65] width 68 height 20
click at [1139, 141] on div "Visit [GEOGRAPHIC_DATA]" at bounding box center [639, 140] width 1037 height 10
click at [1095, 67] on button "Gallery Walls" at bounding box center [1088, 65] width 52 height 21
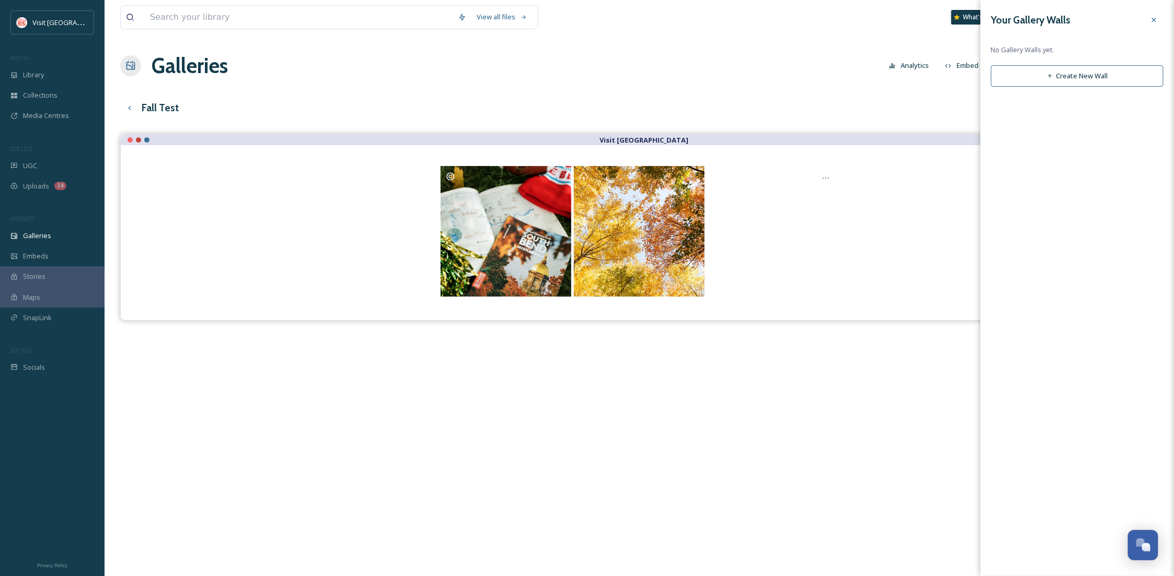
click at [1081, 75] on button "Create New Wall" at bounding box center [1077, 75] width 172 height 21
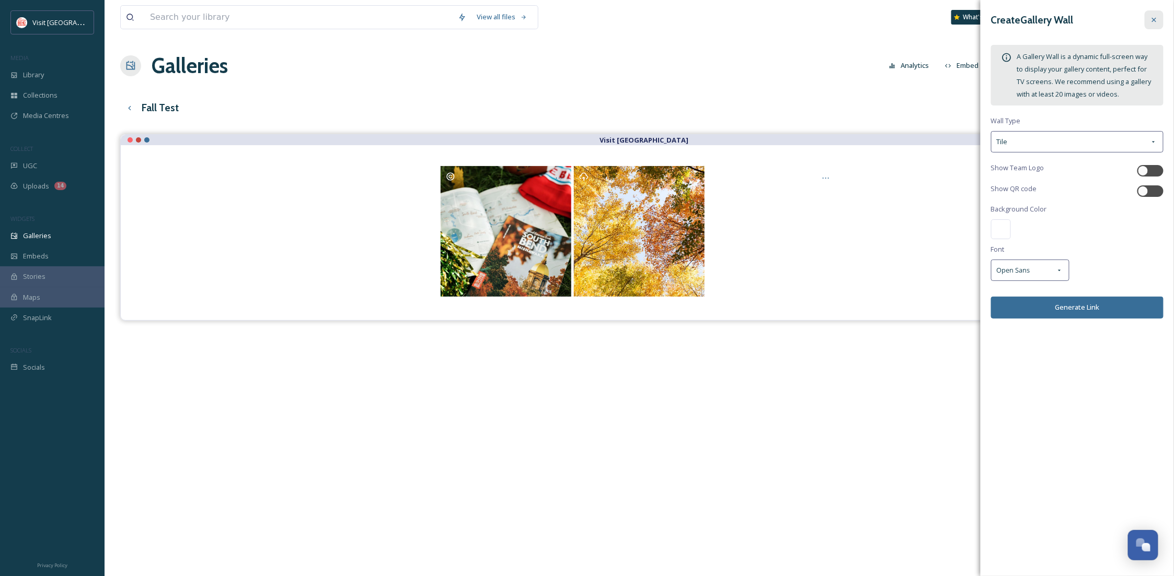
click at [1153, 21] on icon at bounding box center [1154, 20] width 8 height 8
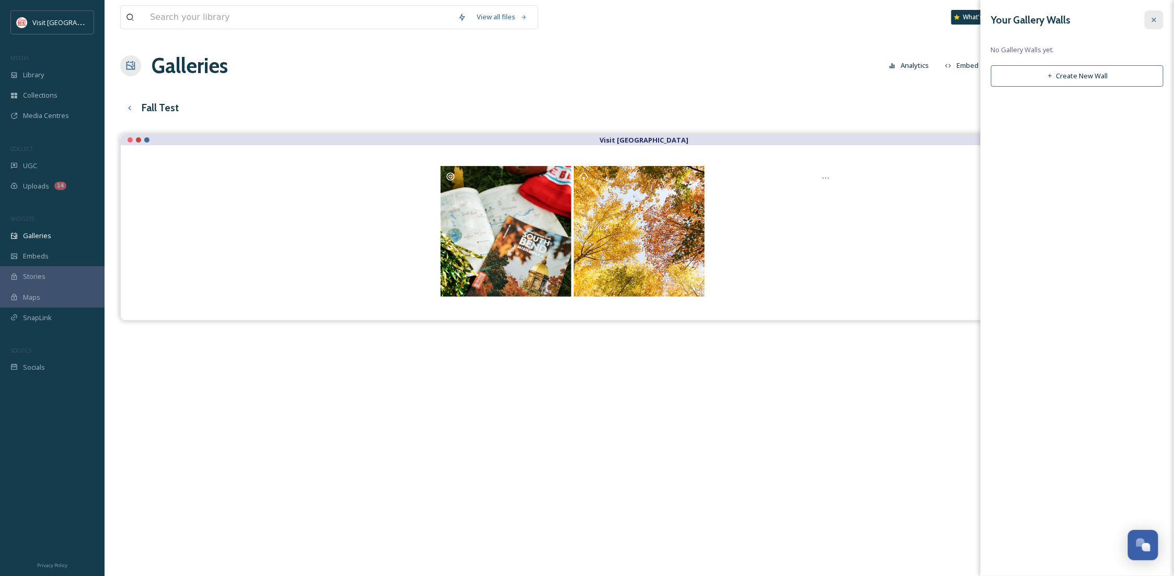
click at [1147, 24] on div at bounding box center [1154, 19] width 19 height 19
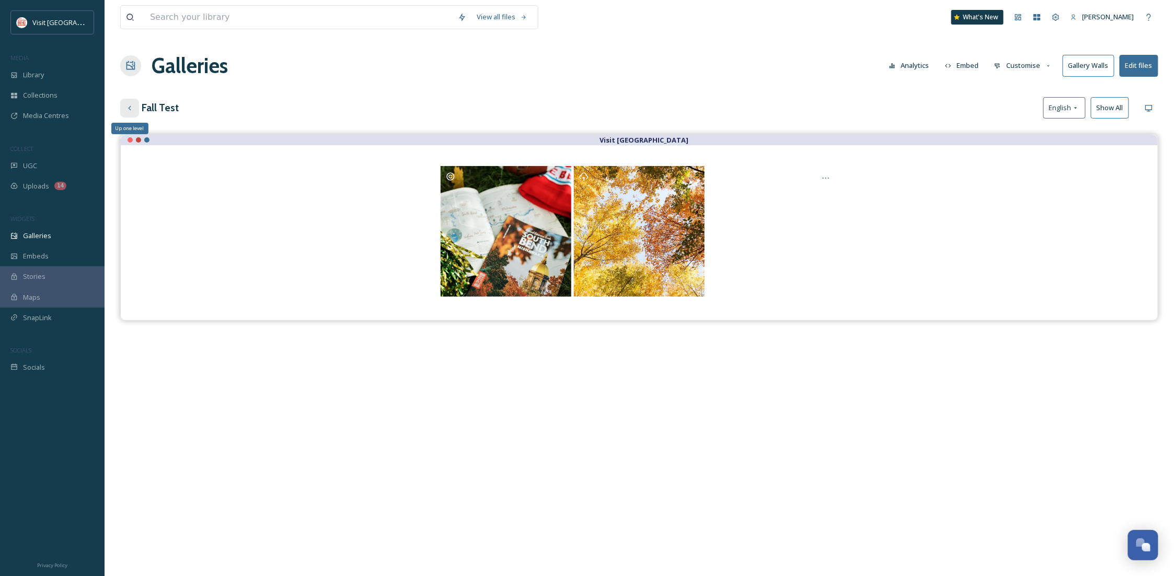
click at [131, 109] on icon at bounding box center [129, 108] width 8 height 8
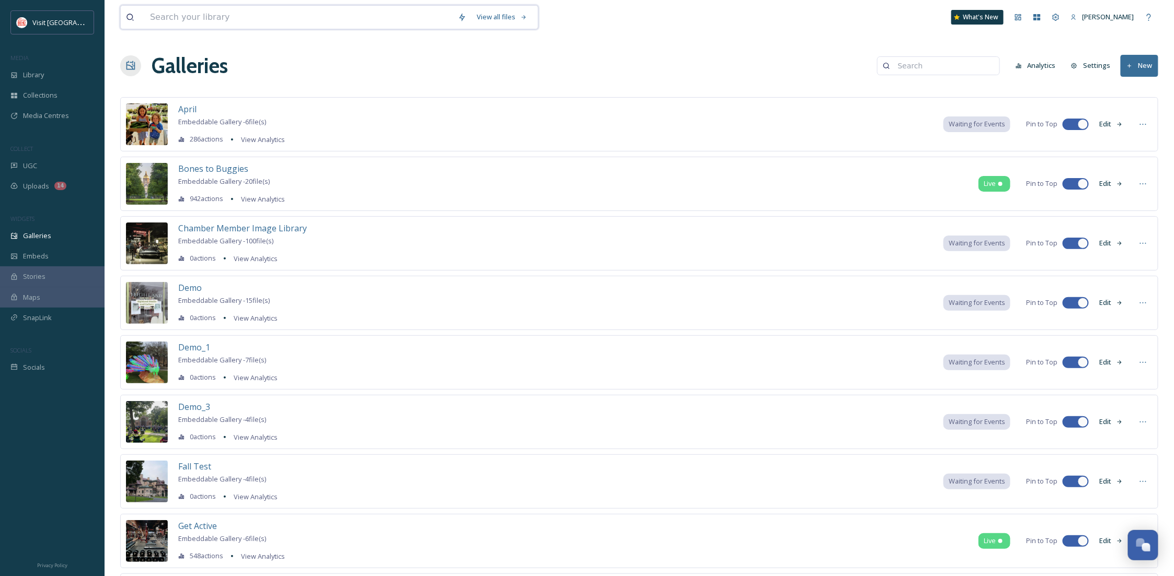
click at [326, 14] on input at bounding box center [299, 17] width 308 height 23
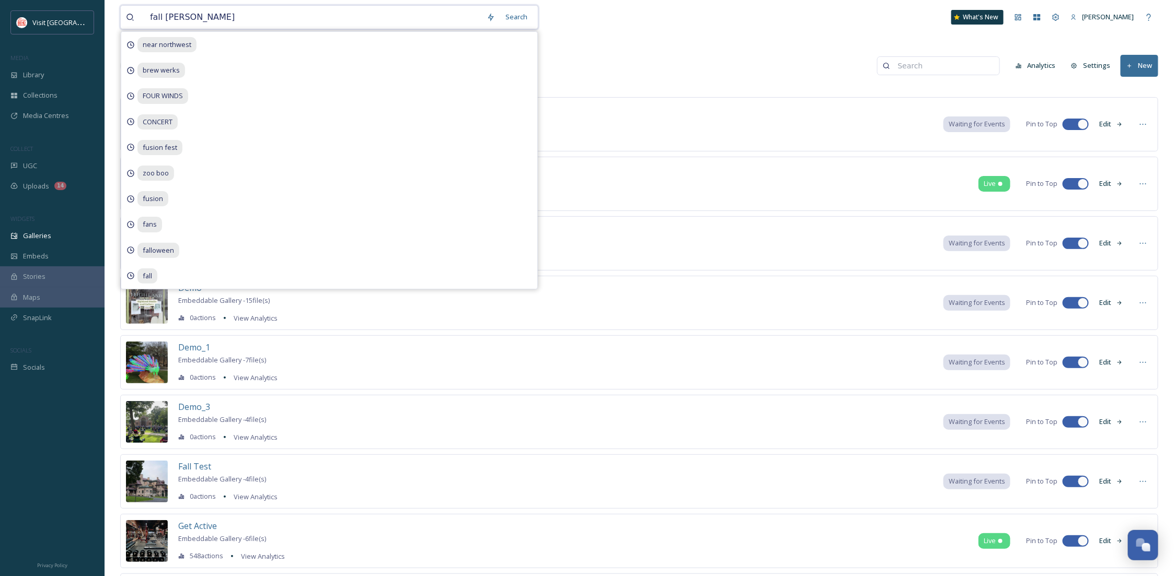
type input "fall test"
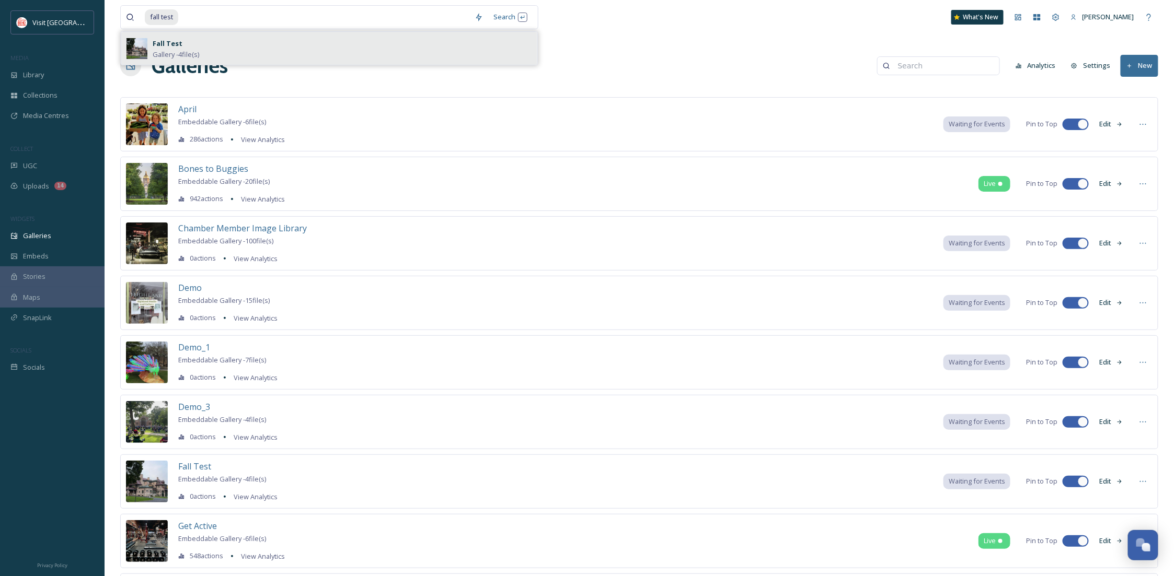
click at [403, 50] on div "Fall Test Gallery - 4 file(s)" at bounding box center [342, 48] width 379 height 22
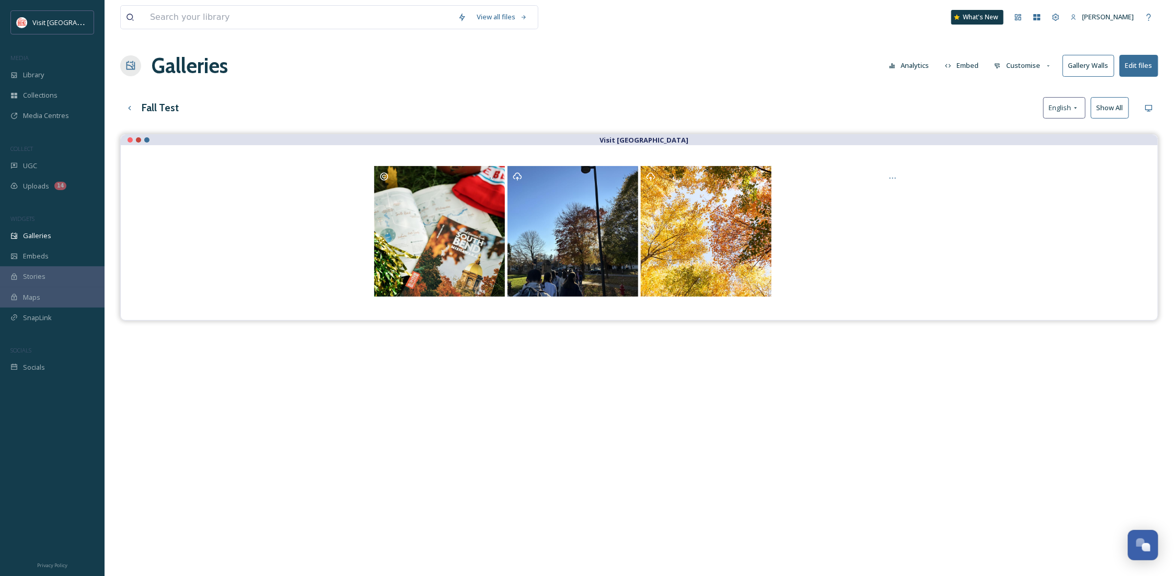
click at [1039, 64] on button "Customise" at bounding box center [1023, 65] width 68 height 20
click at [1031, 94] on div "Layout" at bounding box center [1025, 89] width 73 height 20
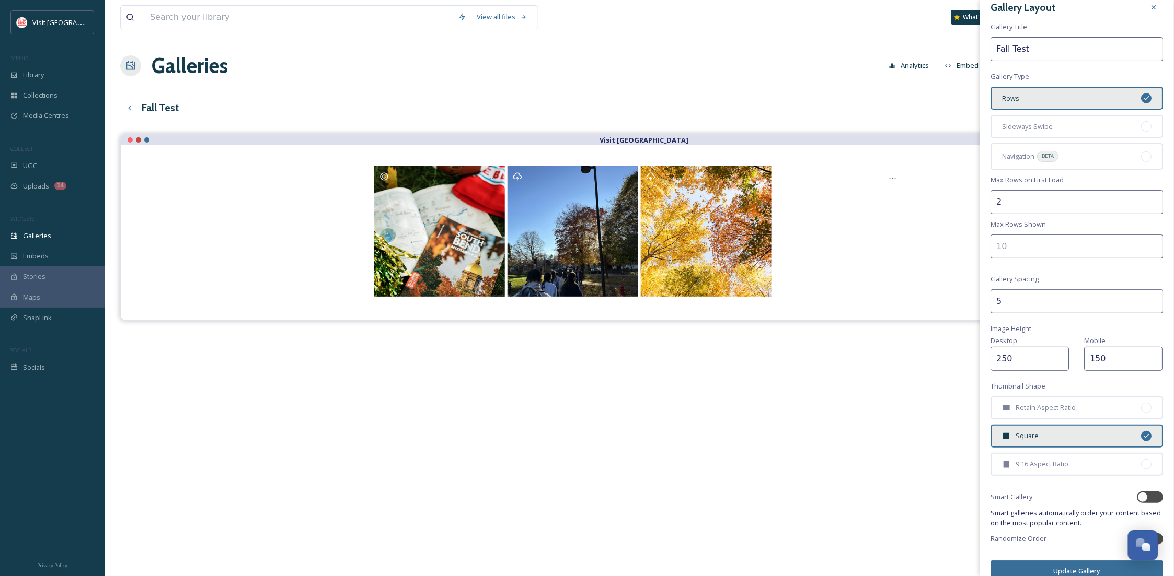
scroll to position [25, 0]
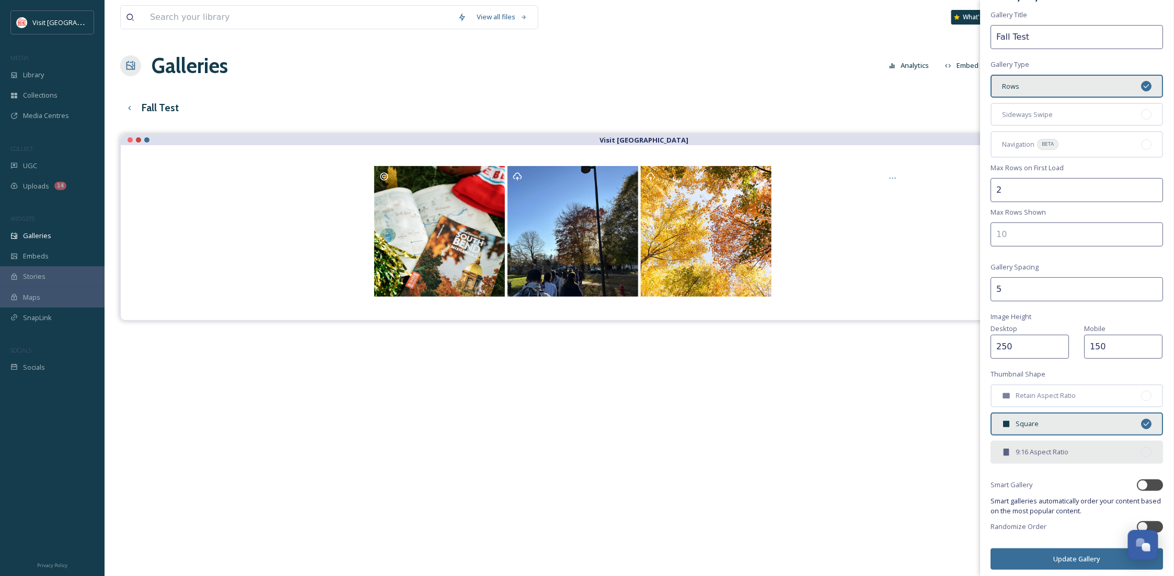
click at [1067, 443] on div "9:16 Aspect Ratio" at bounding box center [1077, 452] width 172 height 23
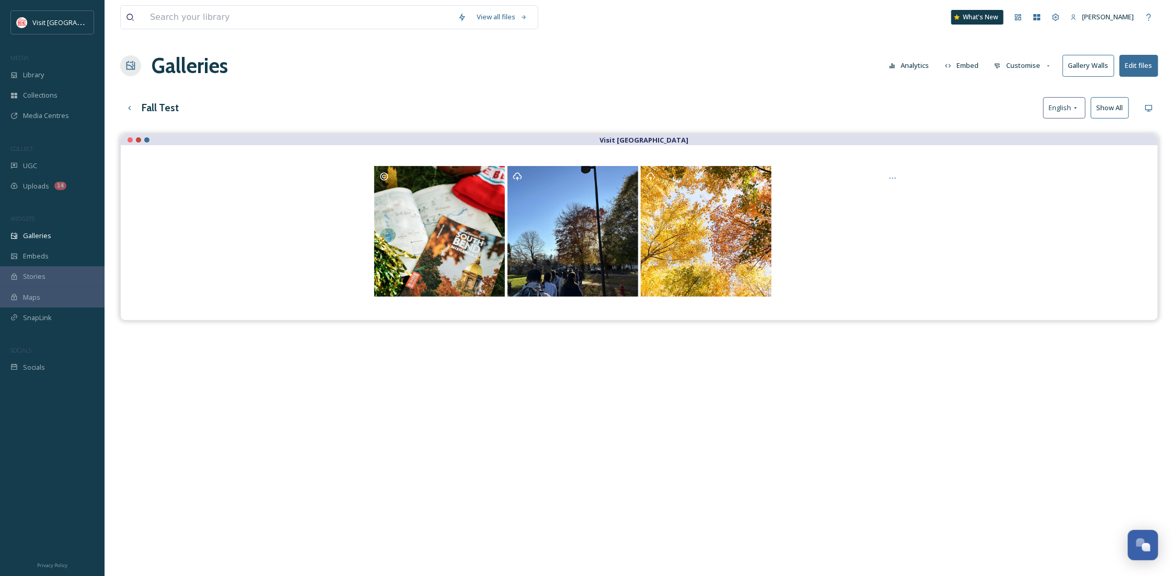
click at [896, 37] on div "View all files What's New Becca Alexander Galleries Analytics Embed Customise G…" at bounding box center [639, 363] width 1069 height 726
drag, startPoint x: 1105, startPoint y: 112, endPoint x: 827, endPoint y: 116, distance: 278.1
click at [820, 126] on div "View all files What's New Becca Alexander Galleries Analytics Embed Customise G…" at bounding box center [639, 363] width 1069 height 726
click at [1031, 72] on button "Customise" at bounding box center [1023, 65] width 68 height 20
click at [1020, 168] on span "Template" at bounding box center [1009, 171] width 29 height 10
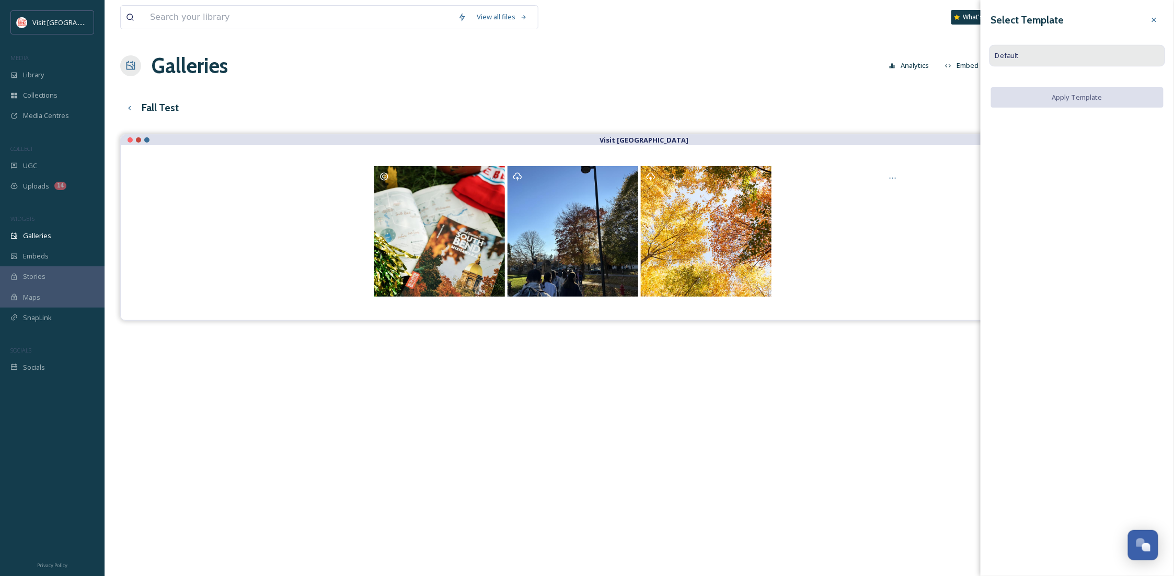
click at [1025, 49] on div "Default" at bounding box center [1077, 56] width 176 height 22
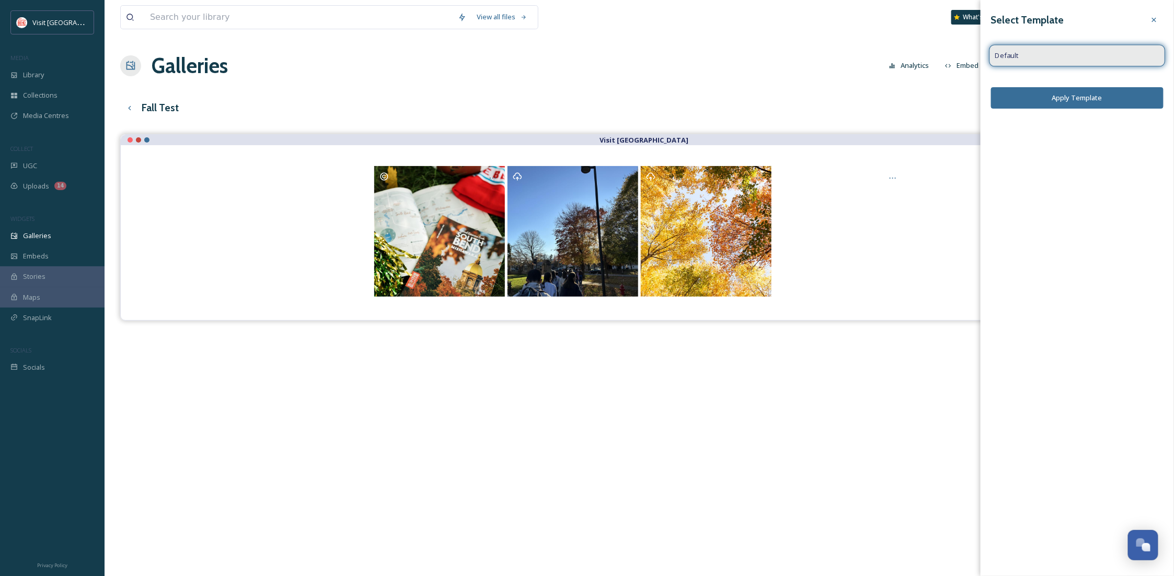
click at [1025, 51] on div "Default" at bounding box center [1077, 56] width 176 height 22
click at [1150, 17] on icon at bounding box center [1154, 20] width 8 height 8
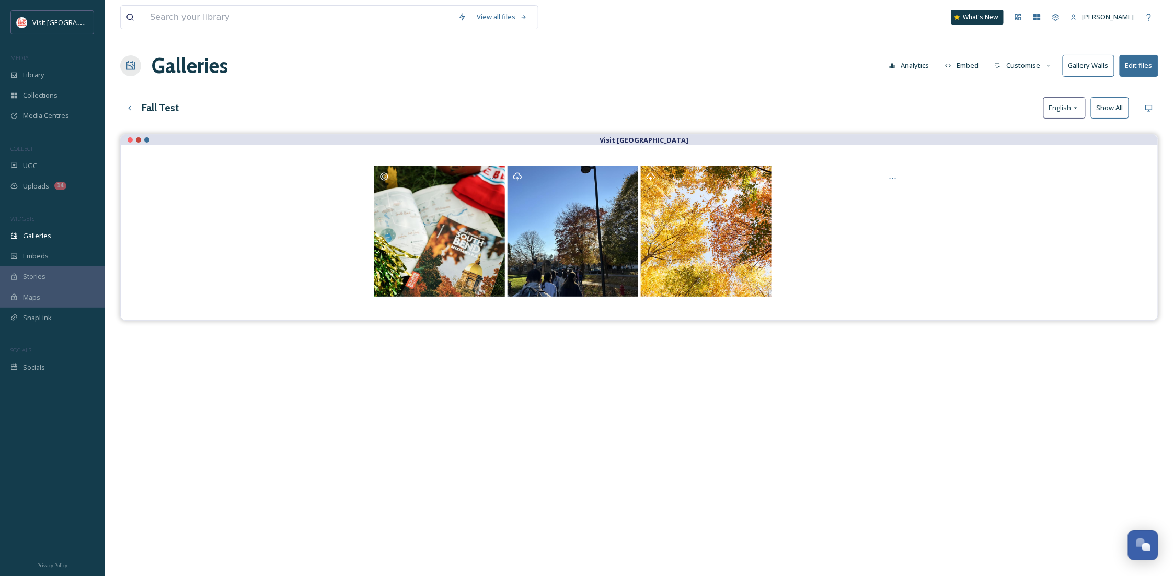
click at [1012, 66] on button "Customise" at bounding box center [1023, 65] width 68 height 20
drag, startPoint x: 1145, startPoint y: 68, endPoint x: 1181, endPoint y: 171, distance: 108.9
click at [1174, 174] on html "Visit South Bend Mishawaka MEDIA Library Collections Media Centres COLLECT UGC …" at bounding box center [587, 363] width 1174 height 726
click at [1142, 71] on button "Edit files" at bounding box center [1138, 65] width 39 height 21
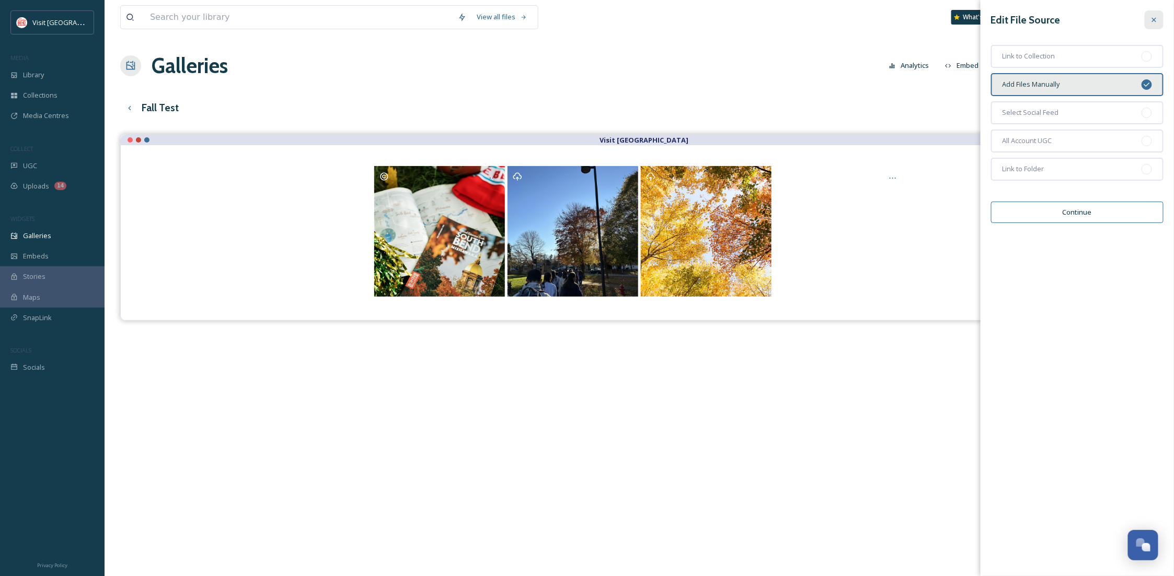
click at [1156, 16] on icon at bounding box center [1154, 20] width 8 height 8
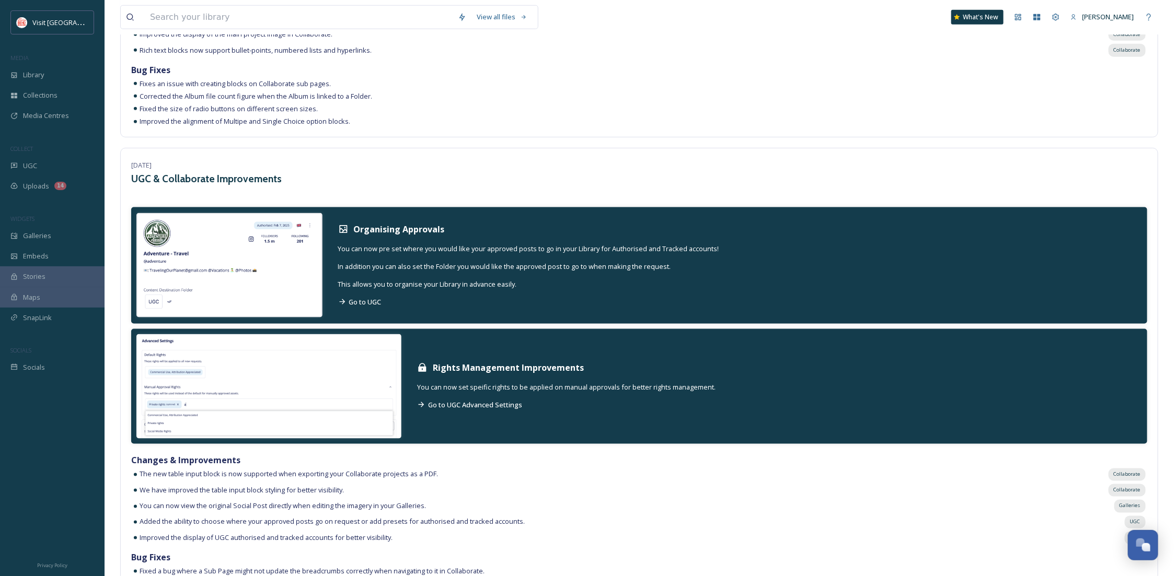
scroll to position [4459, 0]
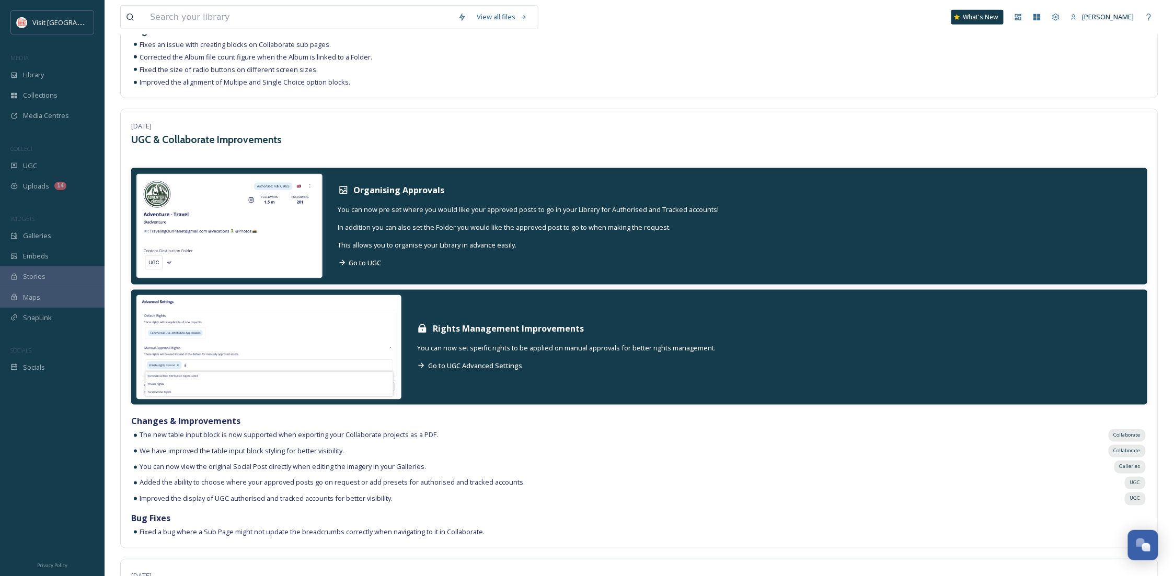
click at [1034, 11] on div at bounding box center [1036, 17] width 19 height 19
click at [1034, 16] on icon at bounding box center [1037, 17] width 7 height 6
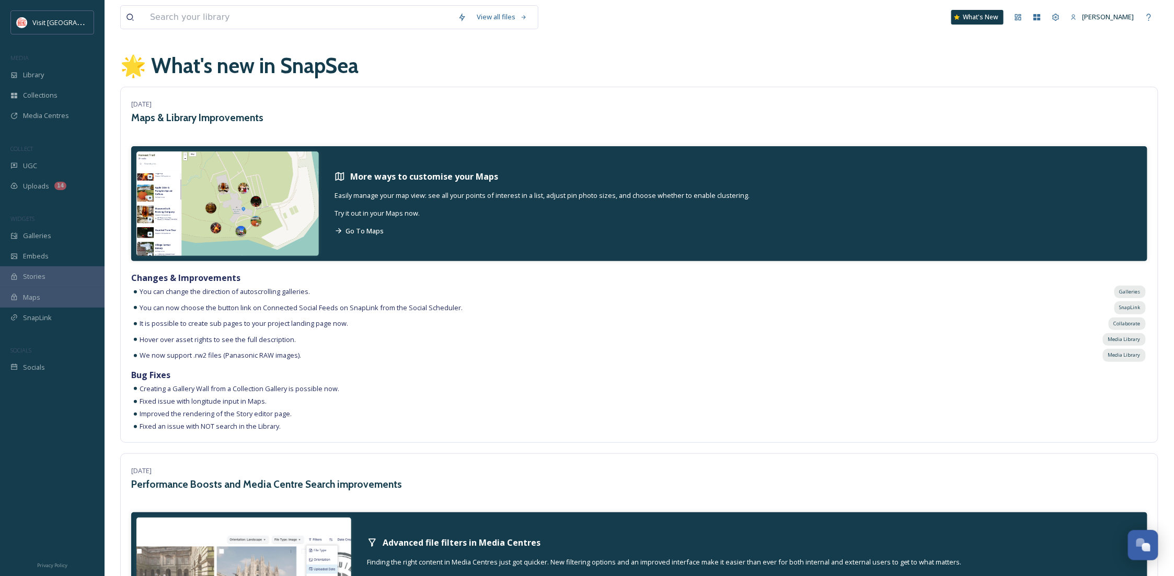
click at [70, 275] on div "Stories" at bounding box center [52, 277] width 105 height 20
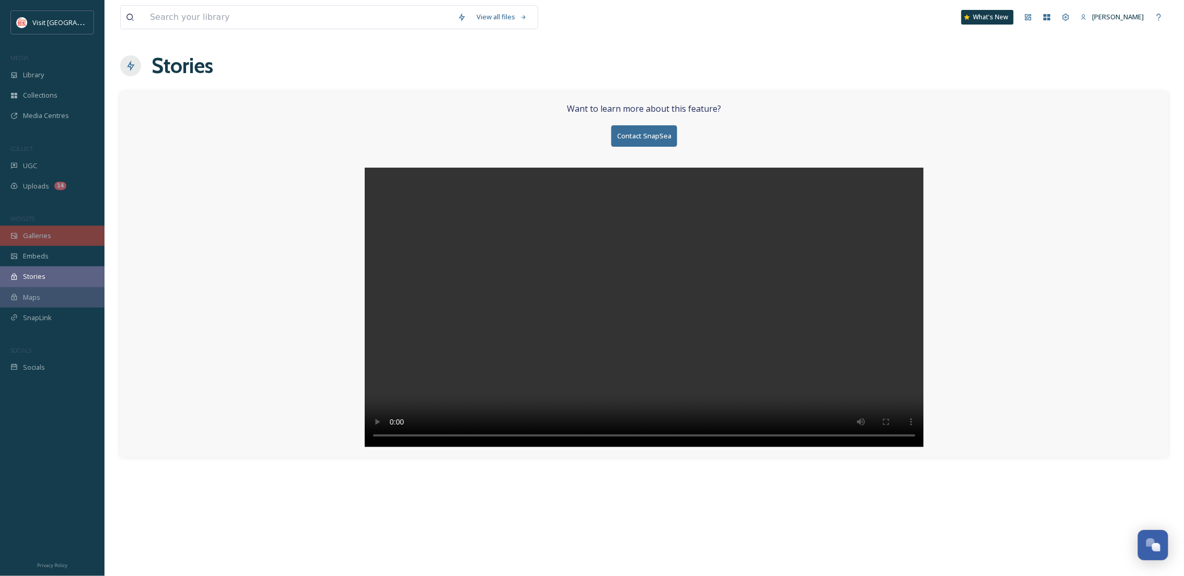
click at [65, 235] on div "Galleries" at bounding box center [52, 236] width 105 height 20
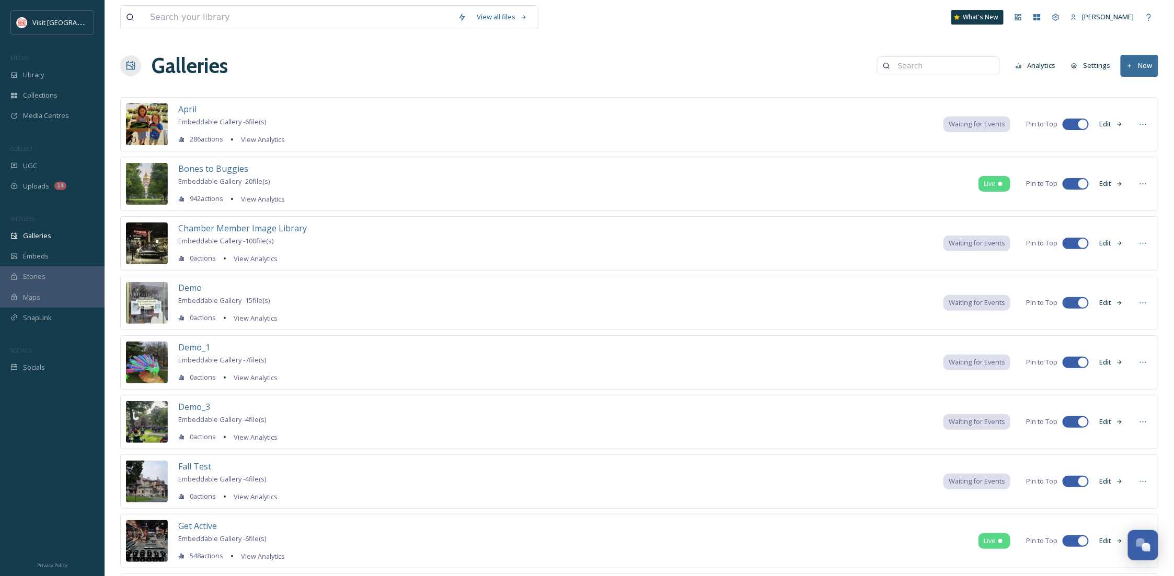
click at [723, 354] on div "Demo_1 Embeddable Gallery - 7 file(s) 0 actions View Analytics Waiting for Even…" at bounding box center [639, 363] width 1038 height 54
click at [199, 350] on span "Demo_1" at bounding box center [194, 347] width 32 height 11
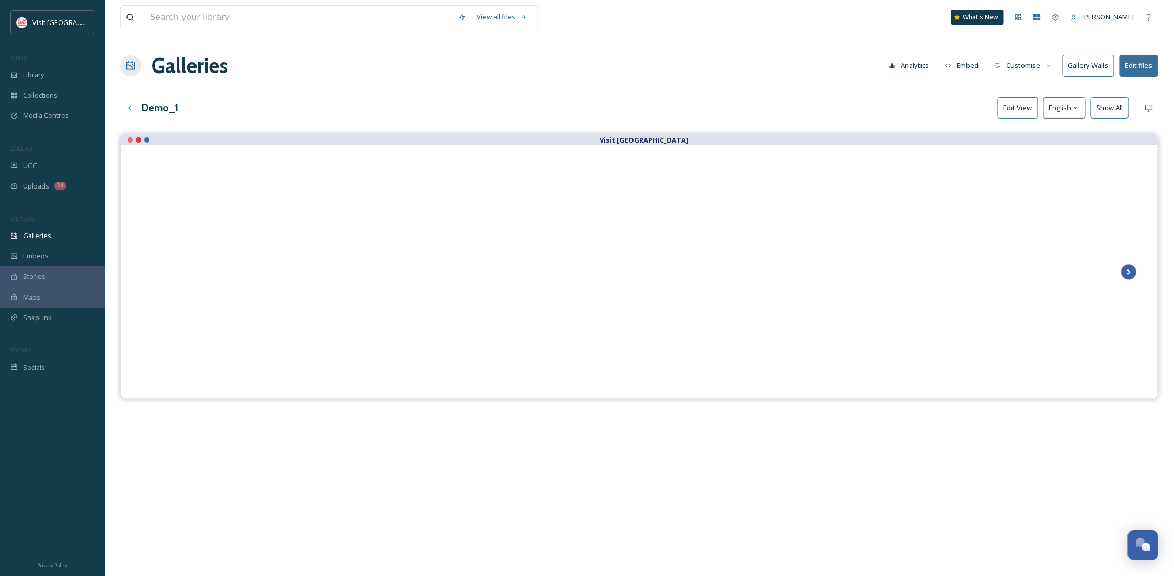
click at [1131, 273] on icon at bounding box center [1129, 272] width 15 height 16
click at [1123, 270] on icon at bounding box center [1129, 272] width 15 height 16
click at [1129, 271] on icon at bounding box center [1129, 272] width 4 height 5
click at [1014, 106] on button "Edit View" at bounding box center [1018, 107] width 40 height 21
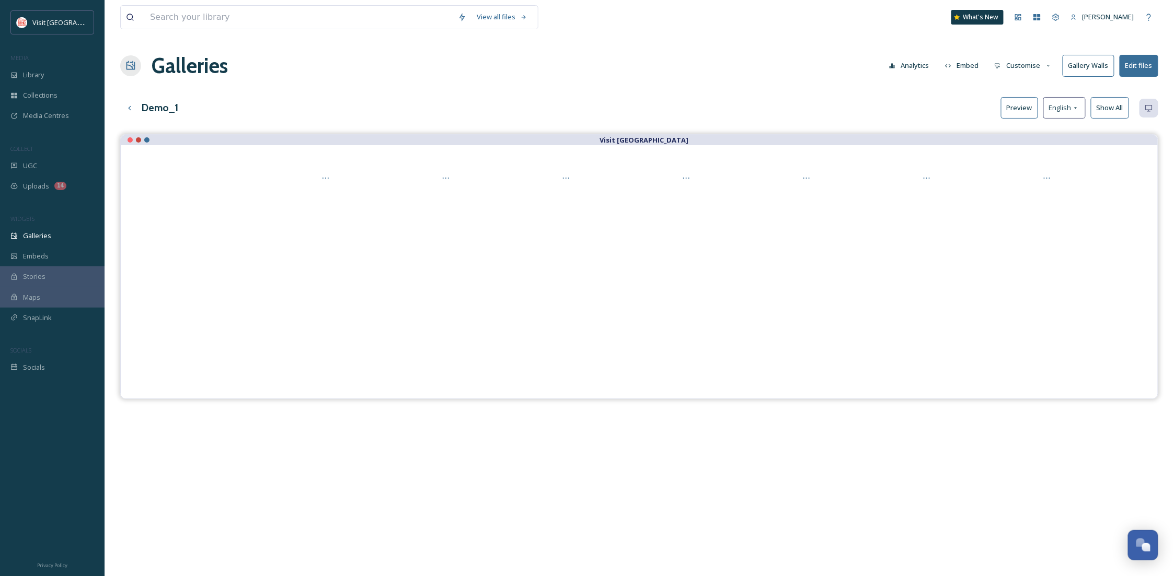
click at [1014, 106] on button "Preview" at bounding box center [1019, 107] width 37 height 21
click at [131, 109] on icon at bounding box center [129, 108] width 8 height 8
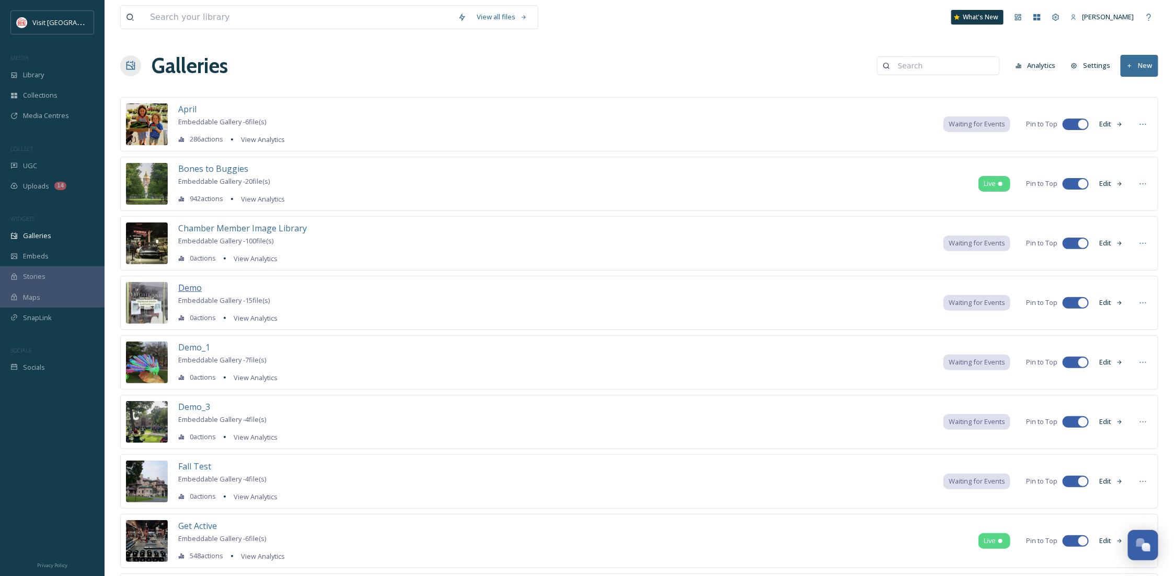
click at [187, 290] on span "Demo" at bounding box center [190, 287] width 24 height 11
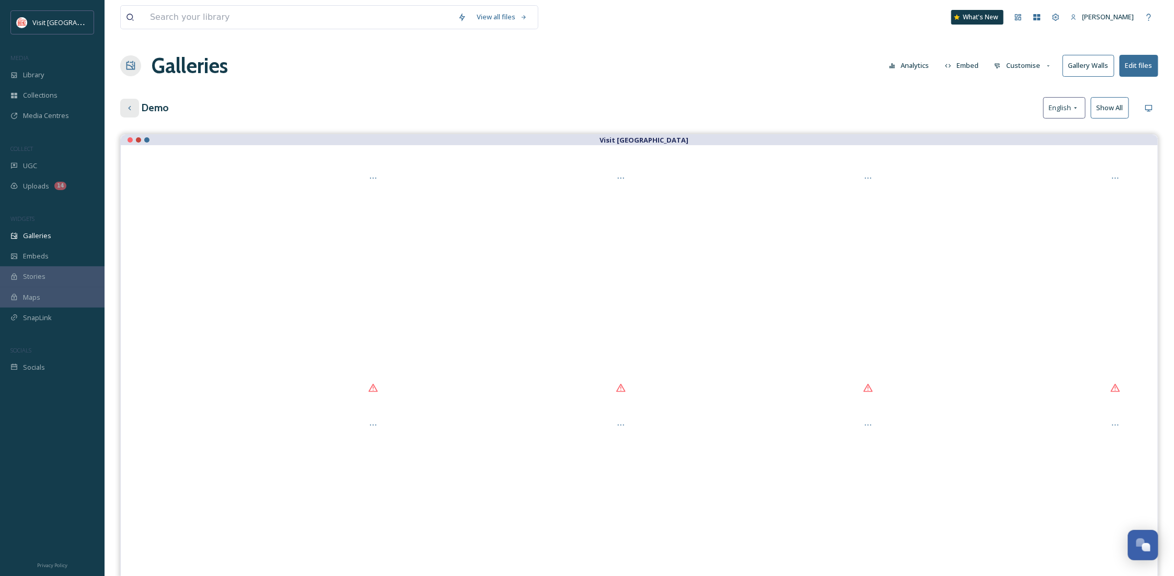
click at [130, 110] on icon at bounding box center [129, 108] width 8 height 8
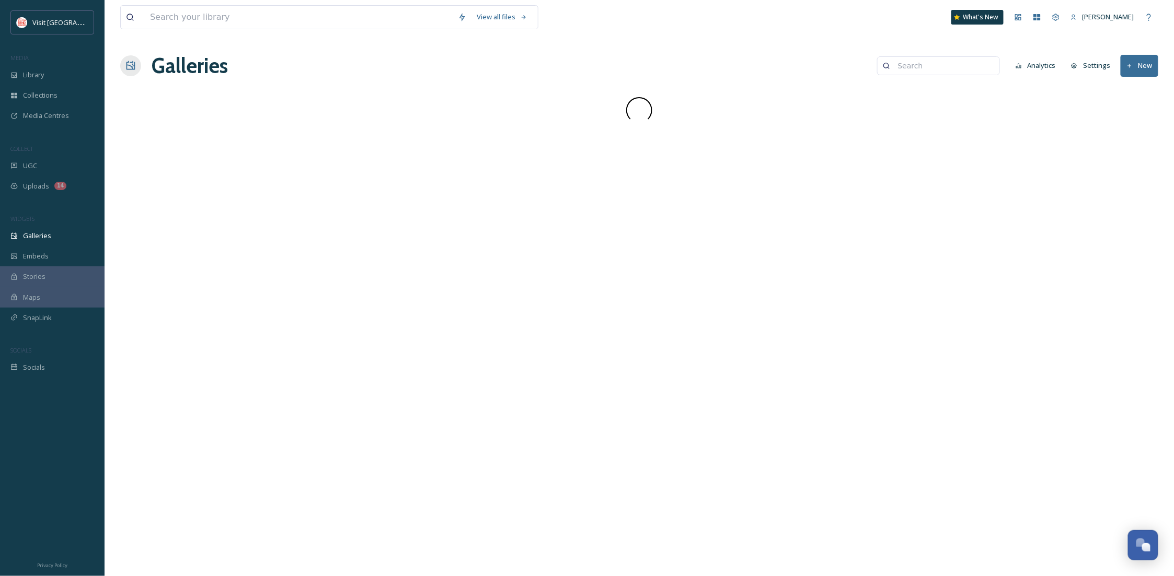
click at [131, 106] on div at bounding box center [639, 110] width 1038 height 26
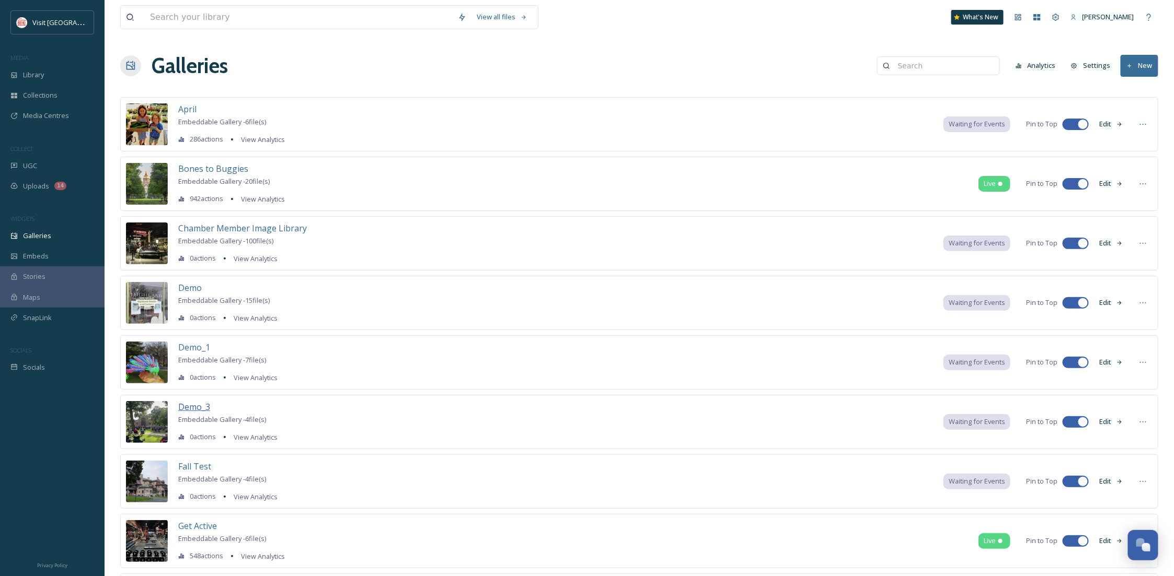
click at [186, 406] on span "Demo_3" at bounding box center [194, 406] width 32 height 11
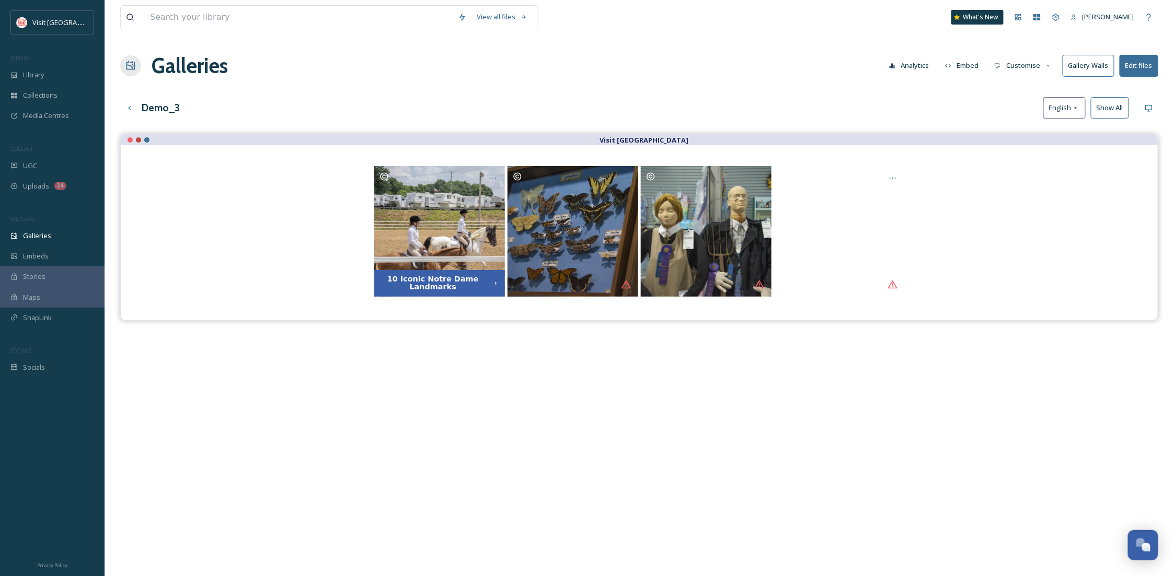
click at [1010, 67] on button "Customise" at bounding box center [1023, 65] width 68 height 20
click at [125, 105] on icon at bounding box center [129, 108] width 8 height 8
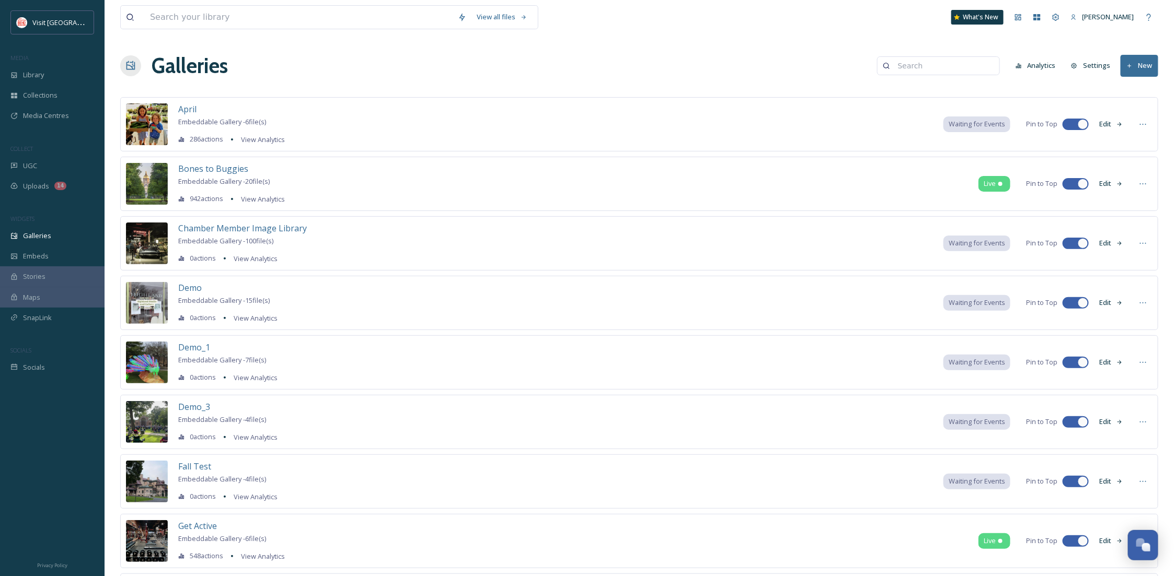
click at [186, 295] on div "Demo Embeddable Gallery - 15 file(s) 0 actions View Analytics" at bounding box center [227, 303] width 99 height 43
click at [187, 290] on span "Demo" at bounding box center [190, 287] width 24 height 11
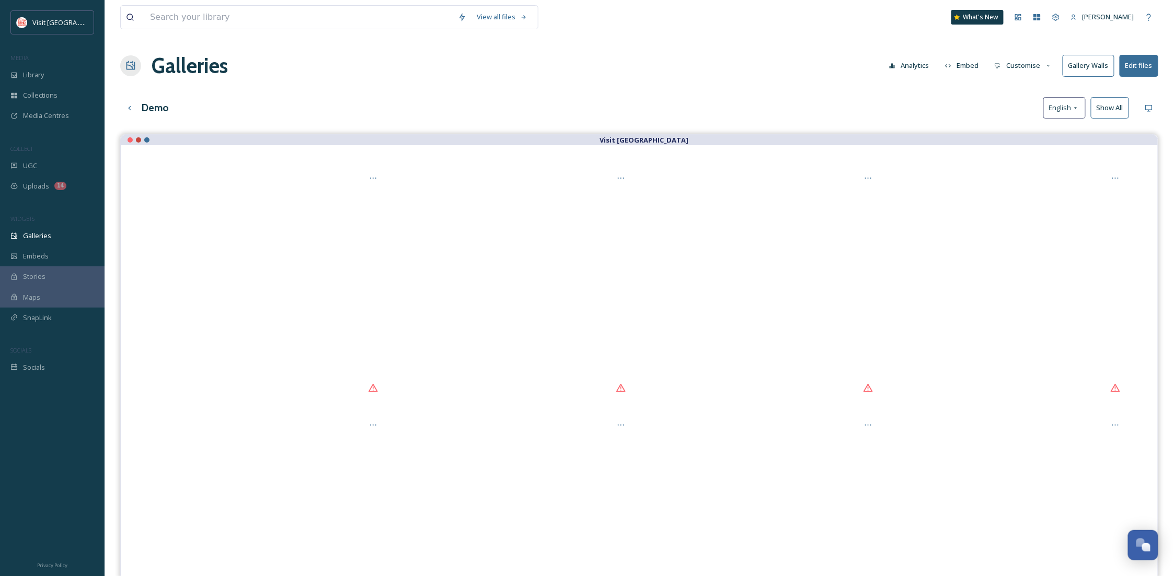
click at [1039, 67] on button "Customise" at bounding box center [1023, 65] width 68 height 20
click at [1009, 89] on span "Layout" at bounding box center [1005, 90] width 20 height 10
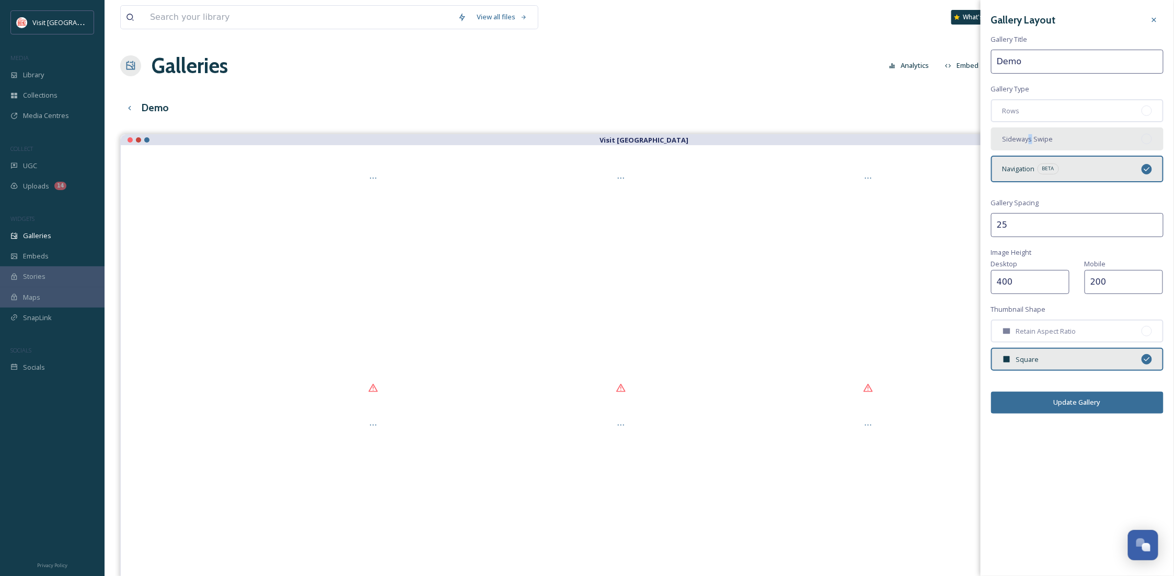
click at [1029, 140] on span "Sideways Swipe" at bounding box center [1027, 139] width 51 height 10
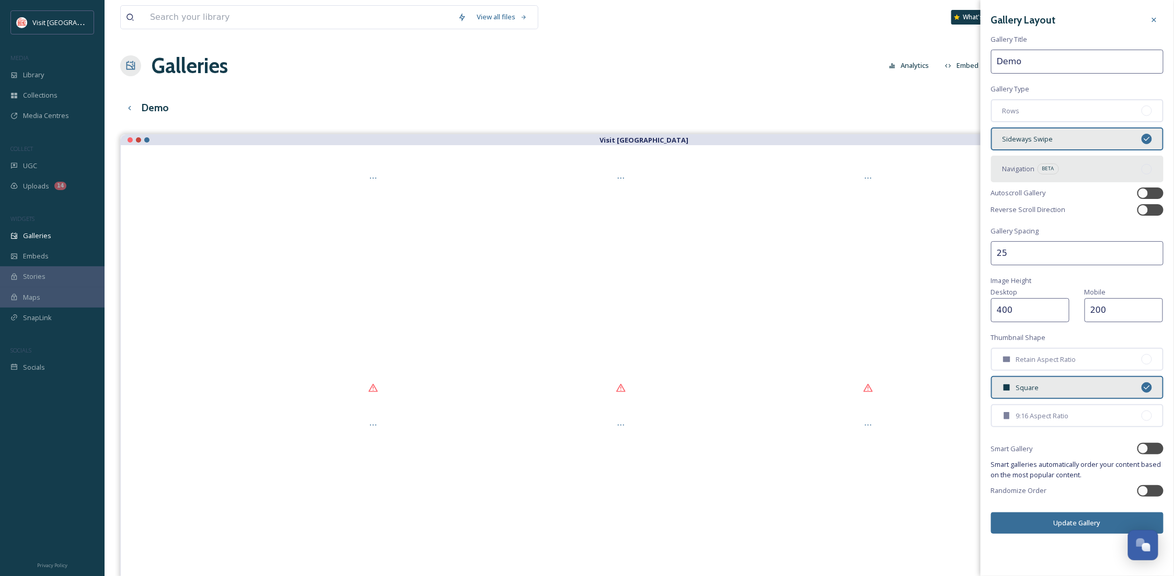
click at [1068, 168] on div "Navigation BETA" at bounding box center [1077, 169] width 172 height 26
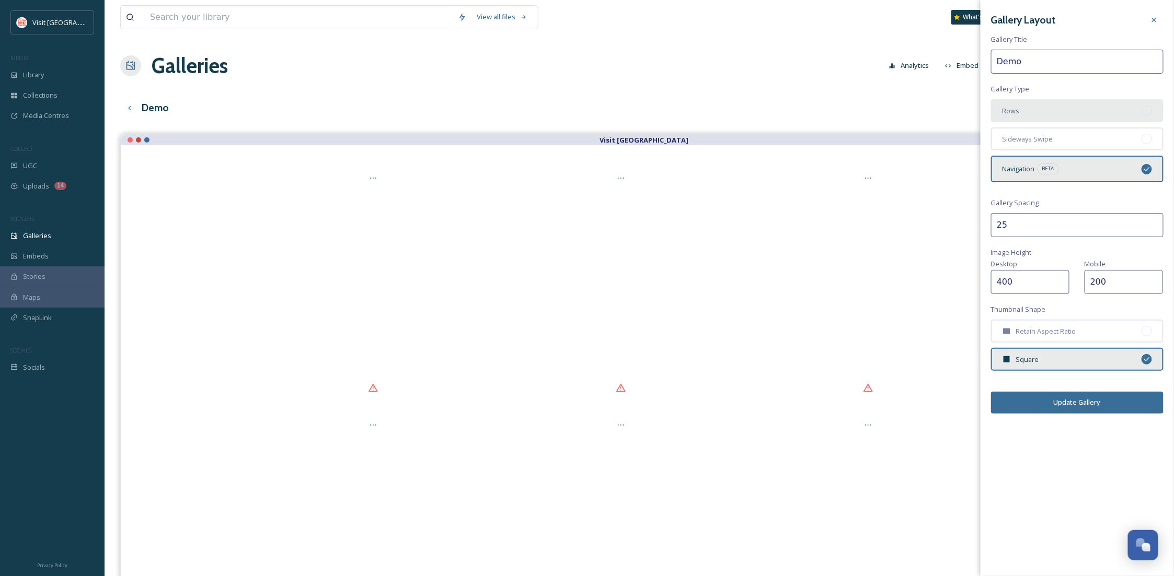
click at [1030, 118] on div "Rows" at bounding box center [1077, 110] width 172 height 23
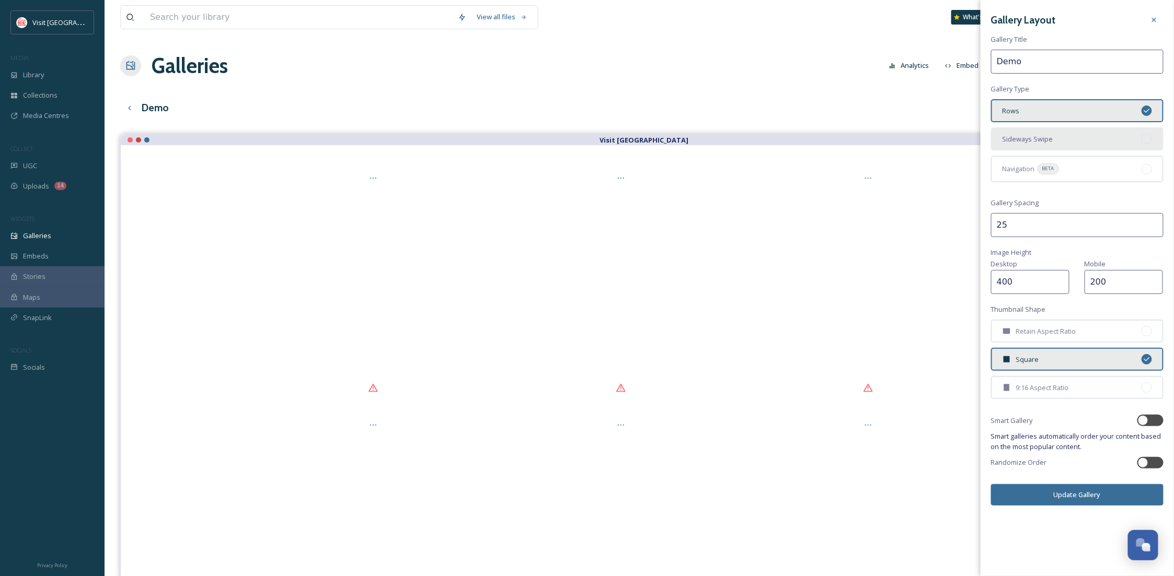
click at [1058, 140] on div "Sideways Swipe" at bounding box center [1077, 139] width 172 height 23
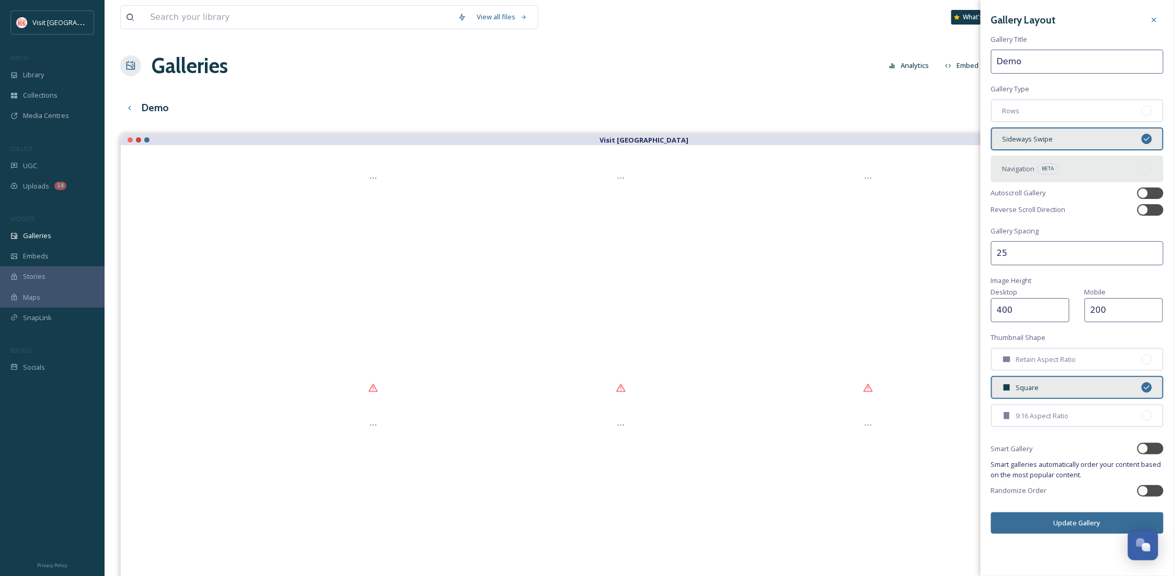
click at [1070, 163] on div "Navigation BETA" at bounding box center [1077, 169] width 172 height 26
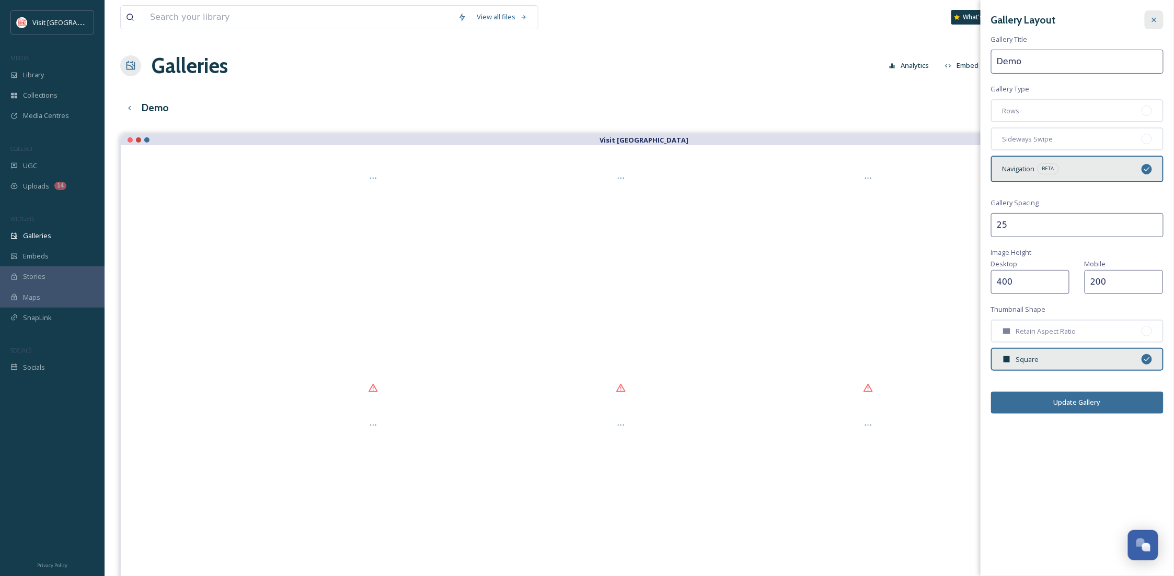
click at [1145, 16] on div at bounding box center [1154, 19] width 19 height 19
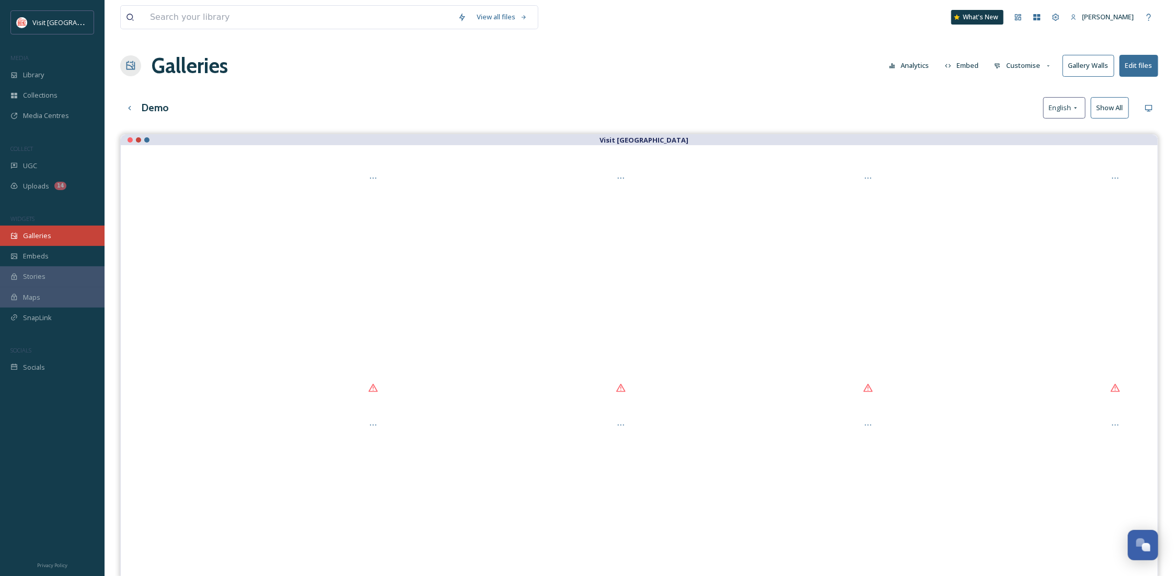
click at [54, 235] on div "Galleries" at bounding box center [52, 236] width 105 height 20
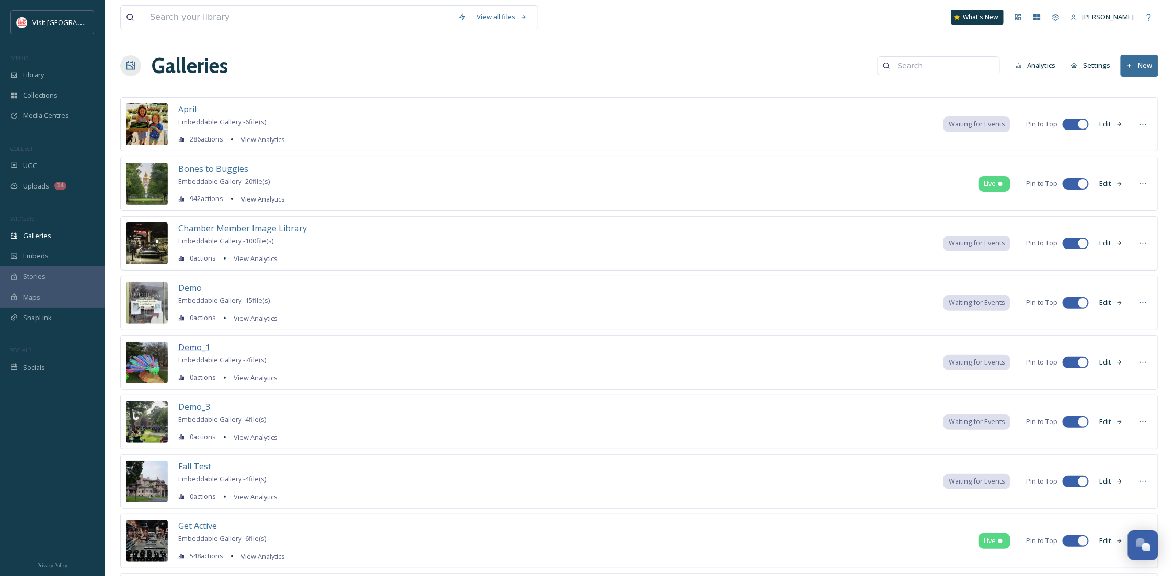
click at [201, 351] on span "Demo_1" at bounding box center [194, 347] width 32 height 11
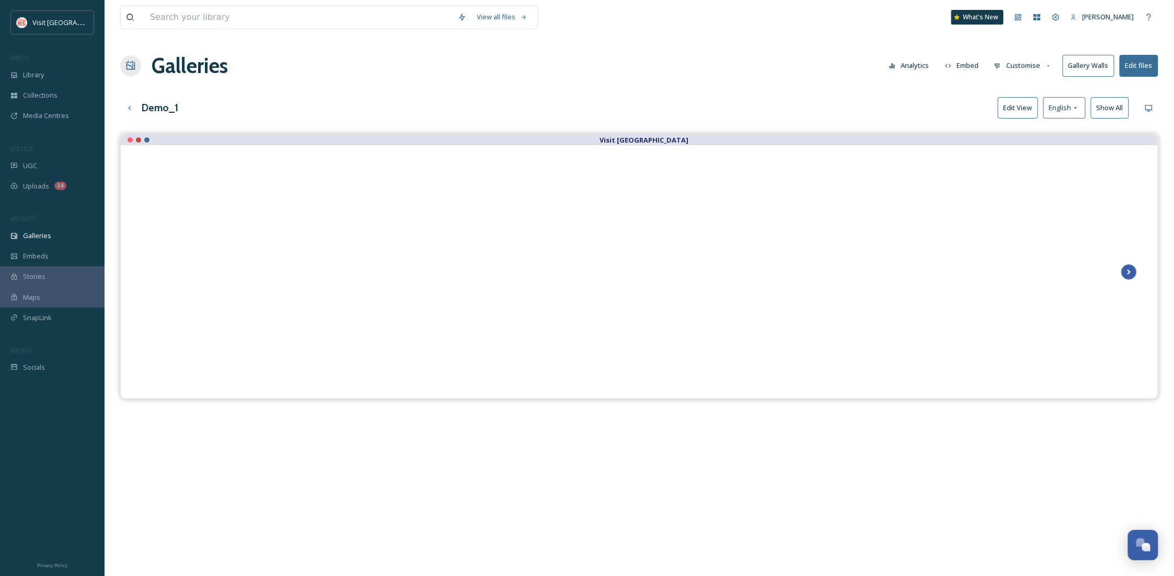
click at [1129, 271] on icon at bounding box center [1129, 272] width 4 height 5
click at [1101, 68] on button "Gallery Walls" at bounding box center [1088, 65] width 52 height 21
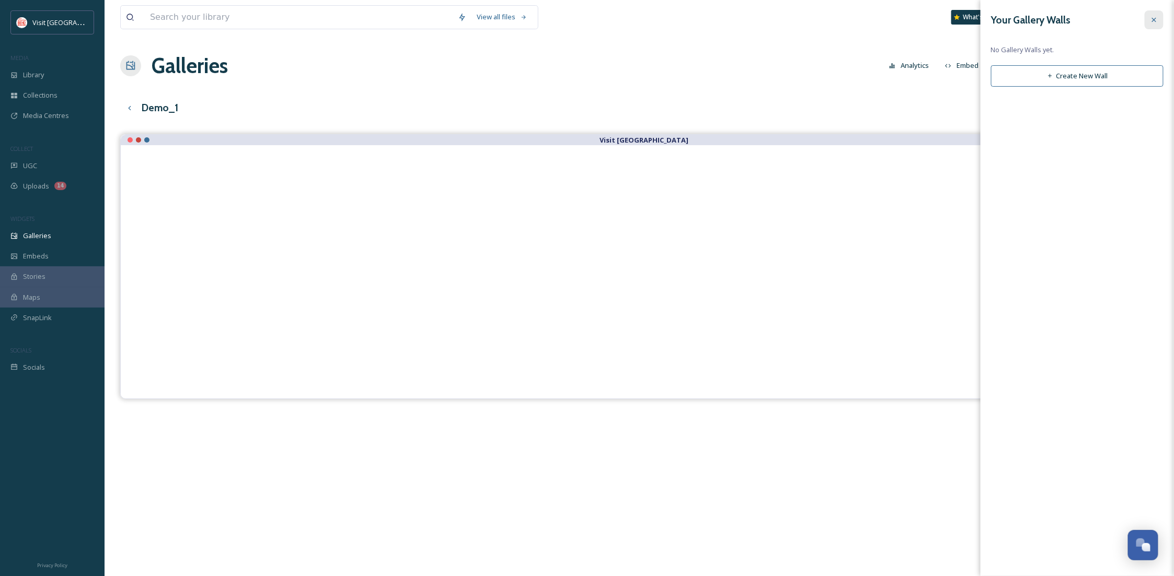
click at [1152, 24] on div at bounding box center [1154, 19] width 19 height 19
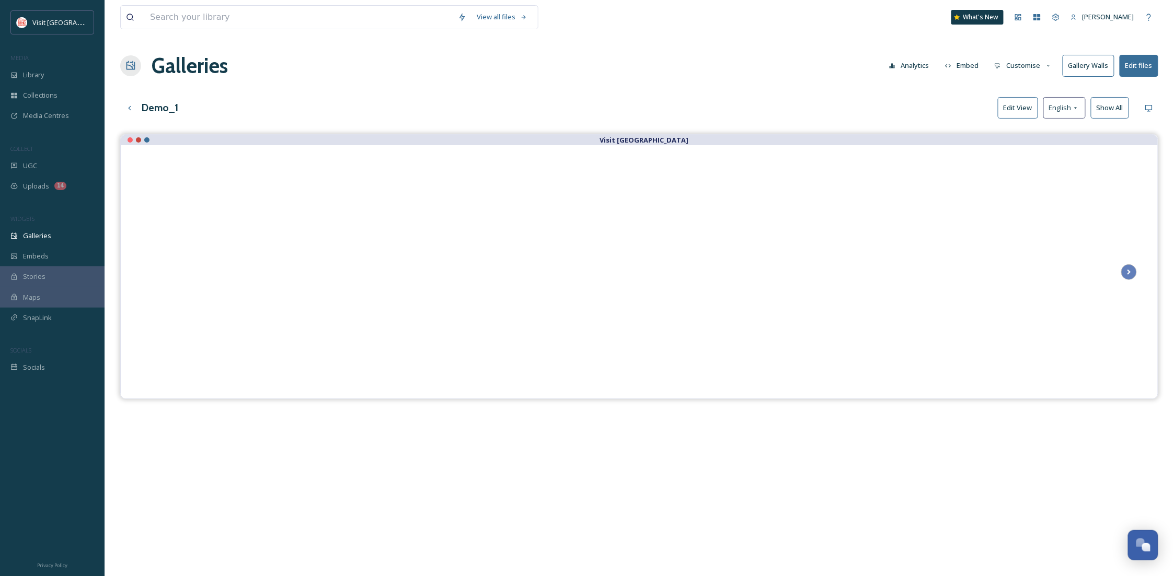
click at [1045, 69] on button "Customise" at bounding box center [1023, 65] width 68 height 20
click at [1019, 146] on span "Lightbox" at bounding box center [1008, 151] width 27 height 10
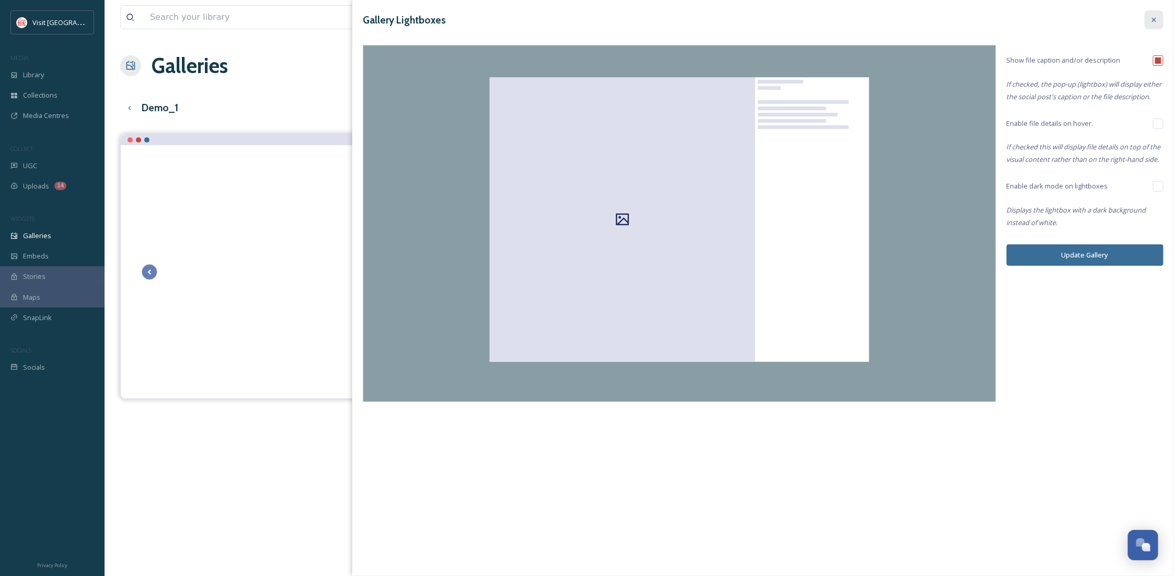
click at [1153, 13] on div at bounding box center [1154, 19] width 19 height 19
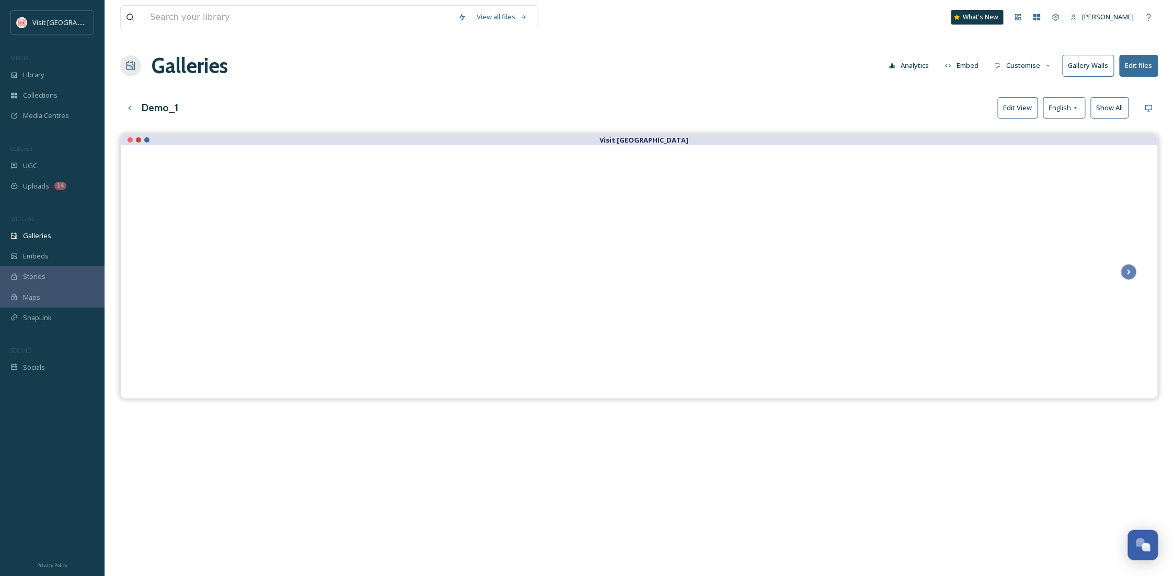
click at [43, 297] on div "Maps" at bounding box center [52, 297] width 105 height 20
